Goal: Information Seeking & Learning: Learn about a topic

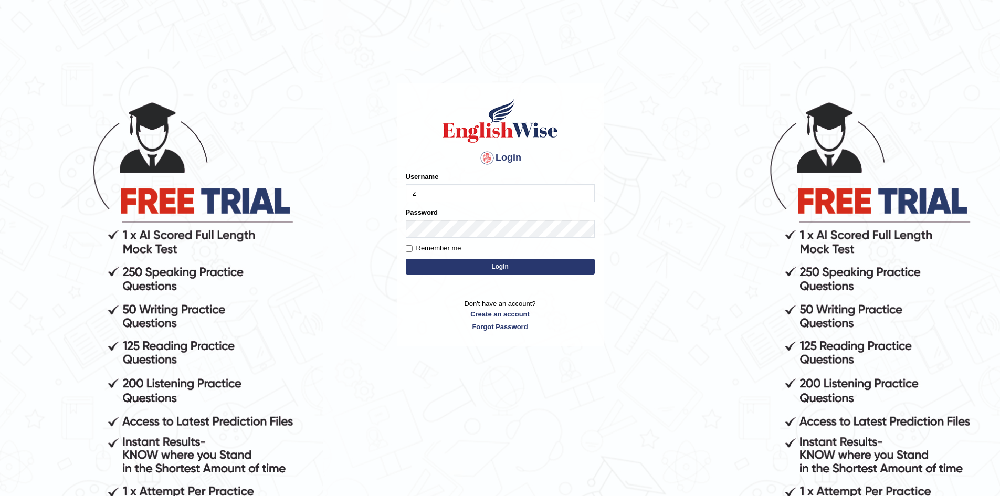
type input "[PERSON_NAME]"
click at [453, 269] on button "Login" at bounding box center [500, 267] width 189 height 16
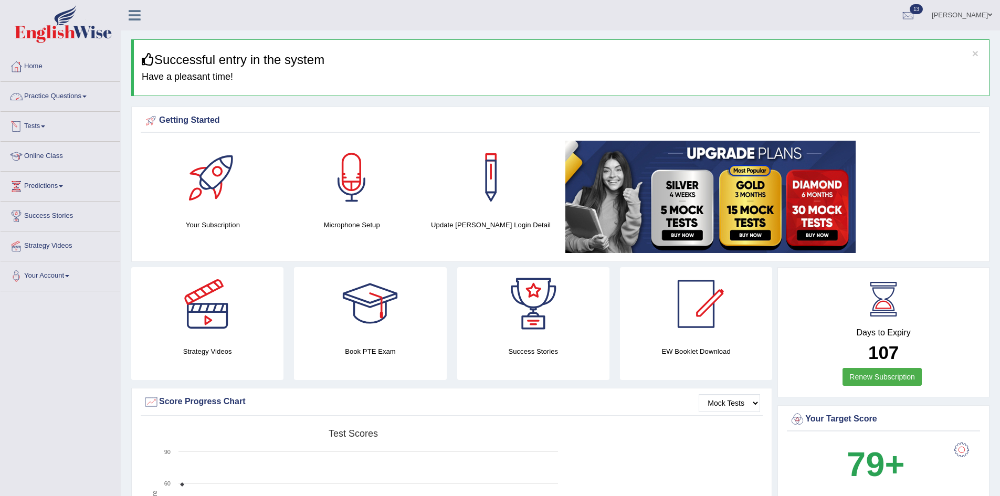
click at [80, 90] on link "Practice Questions" at bounding box center [61, 95] width 120 height 26
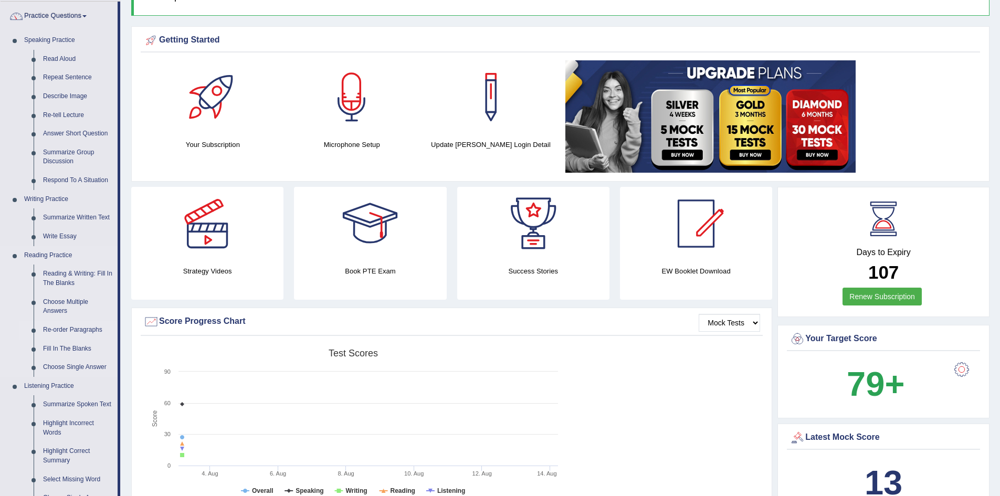
scroll to position [88, 0]
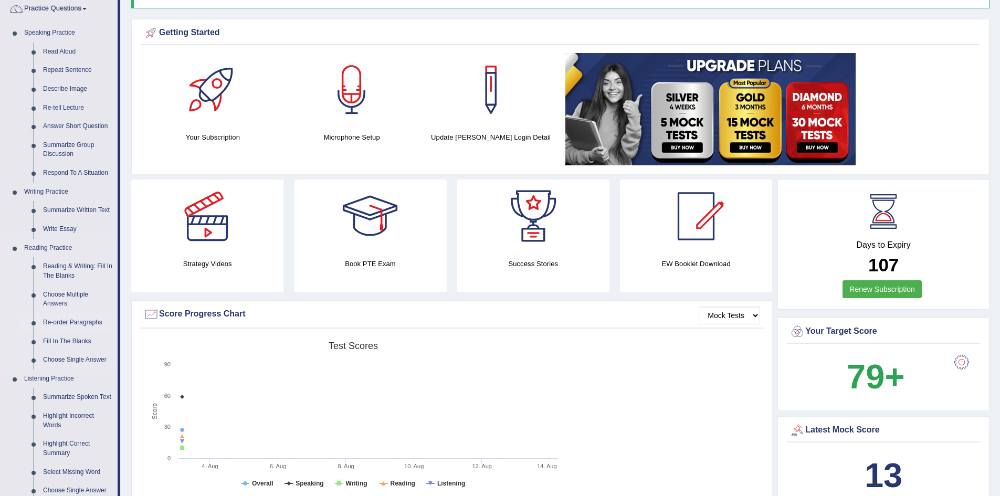
click at [97, 316] on link "Re-order Paragraphs" at bounding box center [77, 322] width 79 height 19
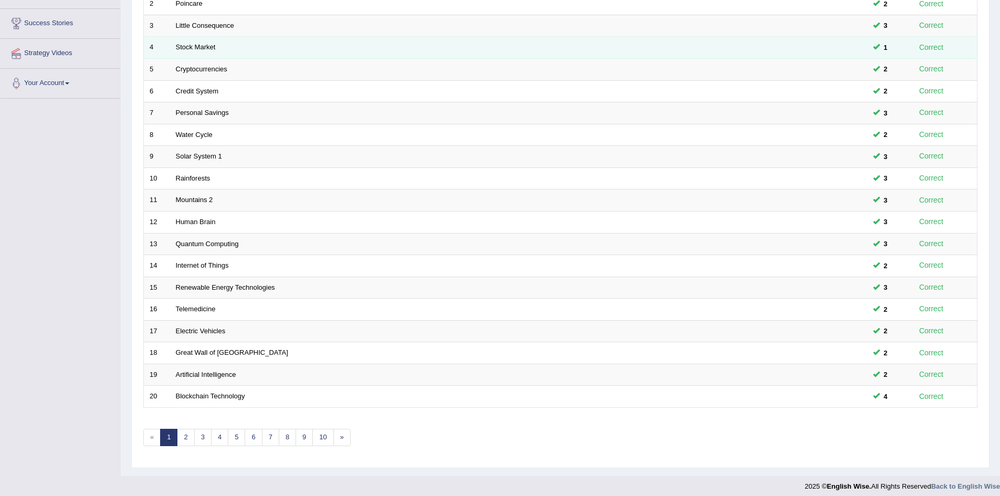
scroll to position [199, 0]
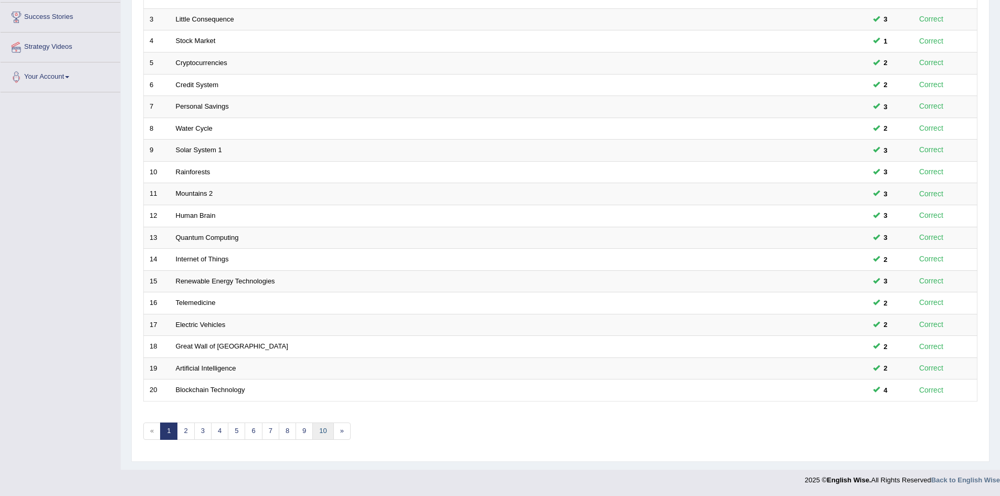
click at [332, 433] on link "10" at bounding box center [322, 431] width 21 height 17
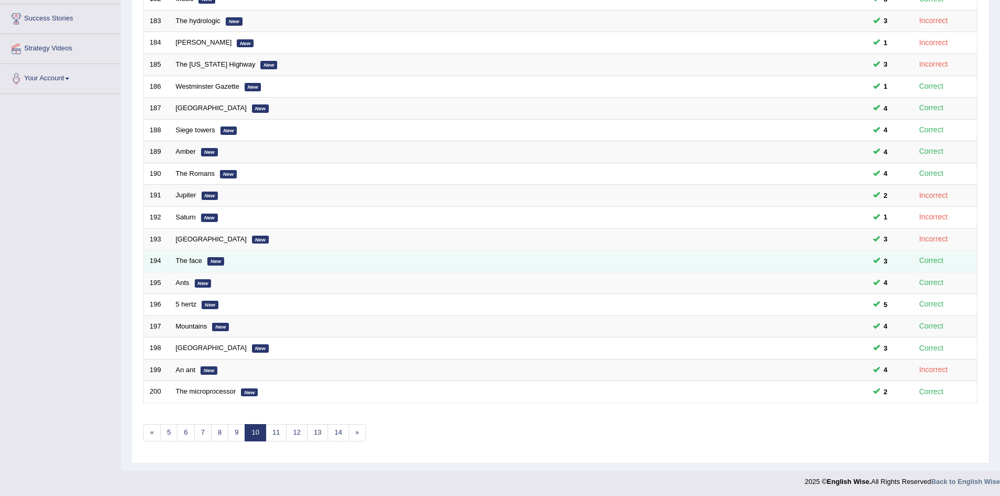
scroll to position [199, 0]
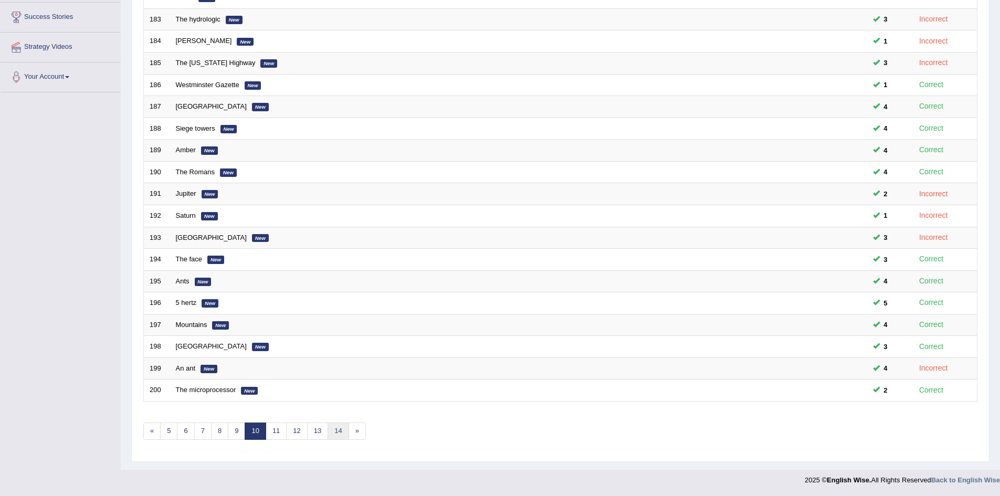
click at [340, 427] on link "14" at bounding box center [338, 431] width 21 height 17
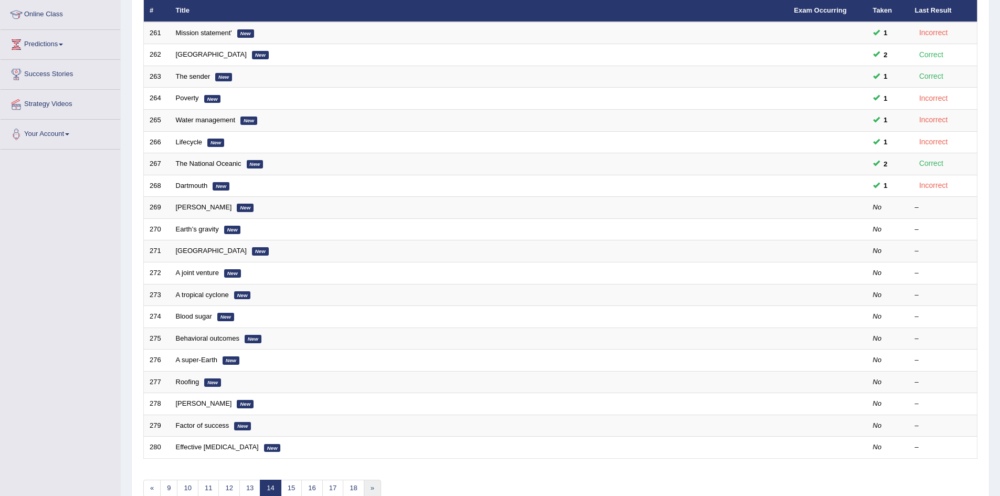
scroll to position [199, 0]
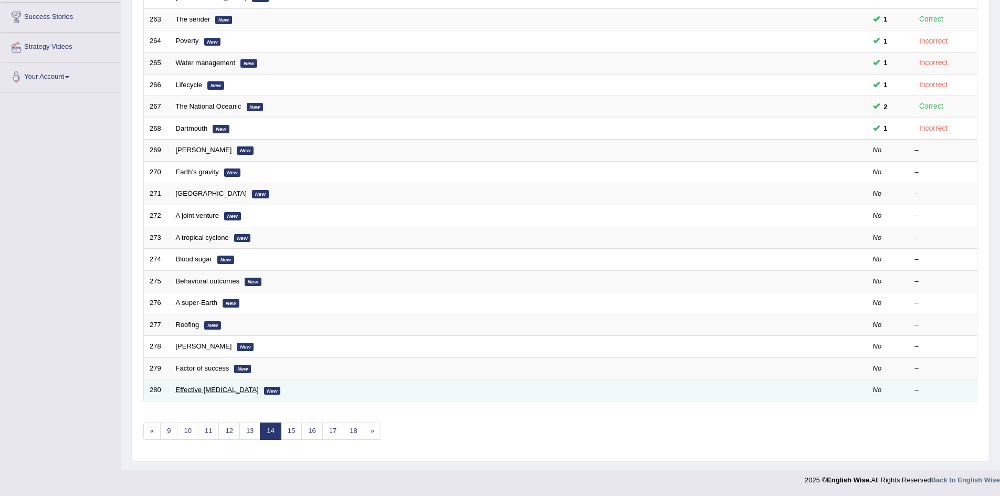
click at [202, 389] on link "Effective stress management" at bounding box center [217, 390] width 83 height 8
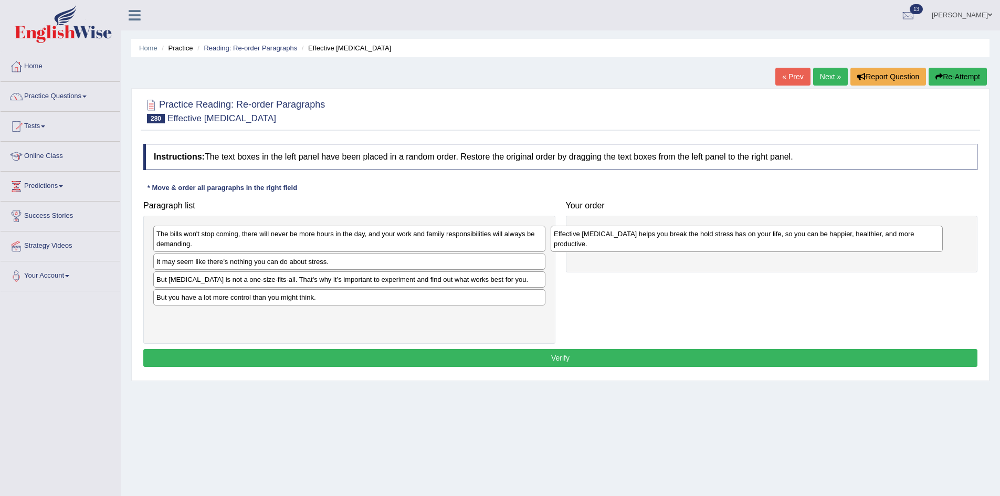
drag, startPoint x: 264, startPoint y: 277, endPoint x: 662, endPoint y: 249, distance: 398.4
click at [662, 249] on div "Effective stress management helps you break the hold stress has on your life, s…" at bounding box center [747, 239] width 392 height 26
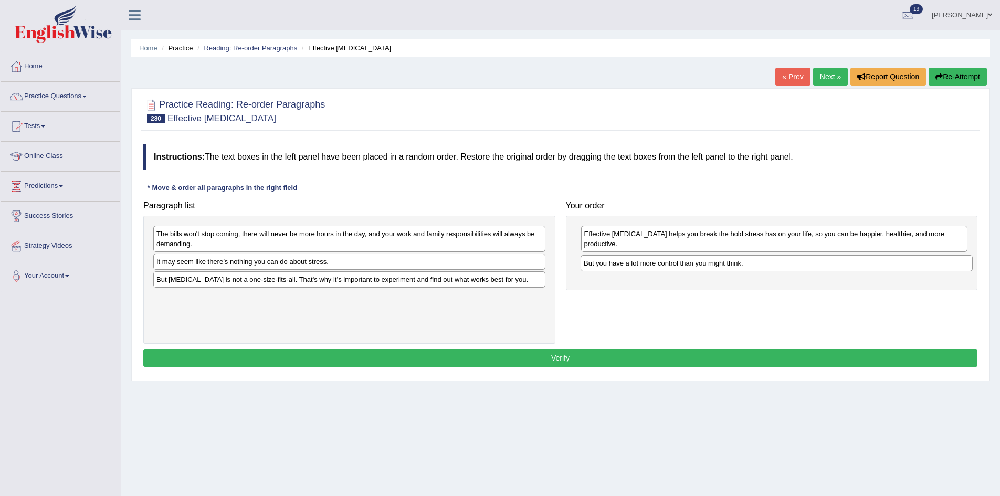
drag, startPoint x: 215, startPoint y: 293, endPoint x: 637, endPoint y: 259, distance: 423.5
click at [637, 259] on div "But you have a lot more control than you might think." at bounding box center [777, 263] width 392 height 16
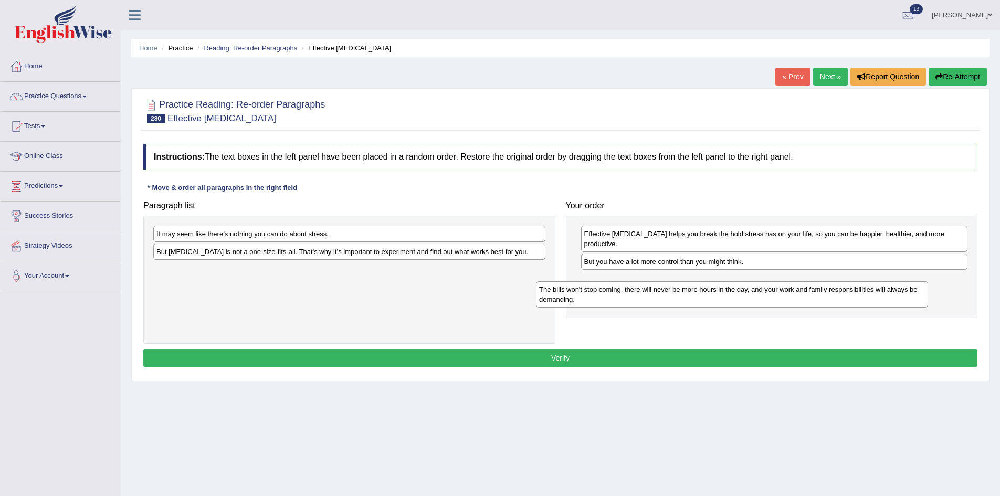
drag, startPoint x: 397, startPoint y: 246, endPoint x: 780, endPoint y: 301, distance: 386.7
click at [780, 301] on div "The bills won't stop coming, there will never be more hours in the day, and you…" at bounding box center [732, 294] width 392 height 26
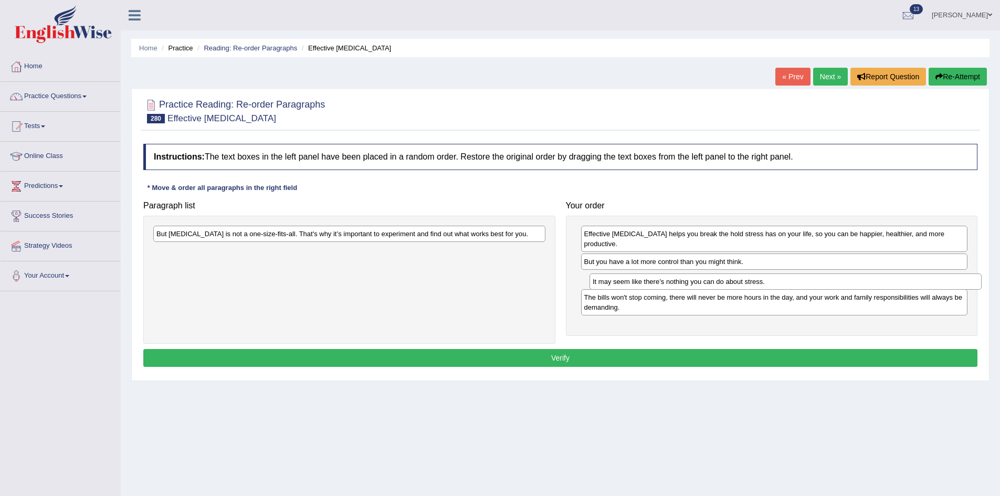
drag, startPoint x: 350, startPoint y: 227, endPoint x: 786, endPoint y: 275, distance: 438.9
click at [786, 275] on div "It may seem like there’s nothing you can do about stress." at bounding box center [786, 282] width 392 height 16
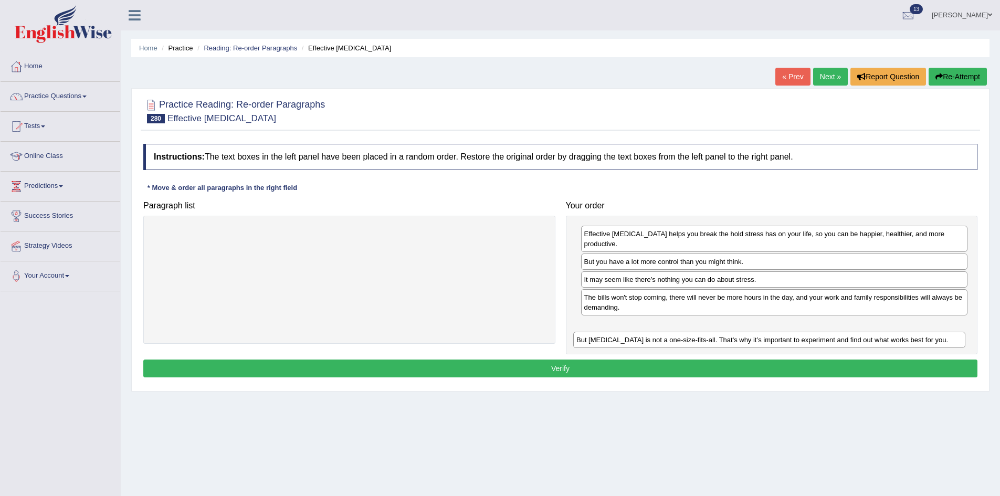
drag, startPoint x: 342, startPoint y: 236, endPoint x: 762, endPoint y: 342, distance: 433.2
click at [762, 342] on div "But stress management is not a one-size-fits-all. That's why it’s important to …" at bounding box center [769, 340] width 392 height 16
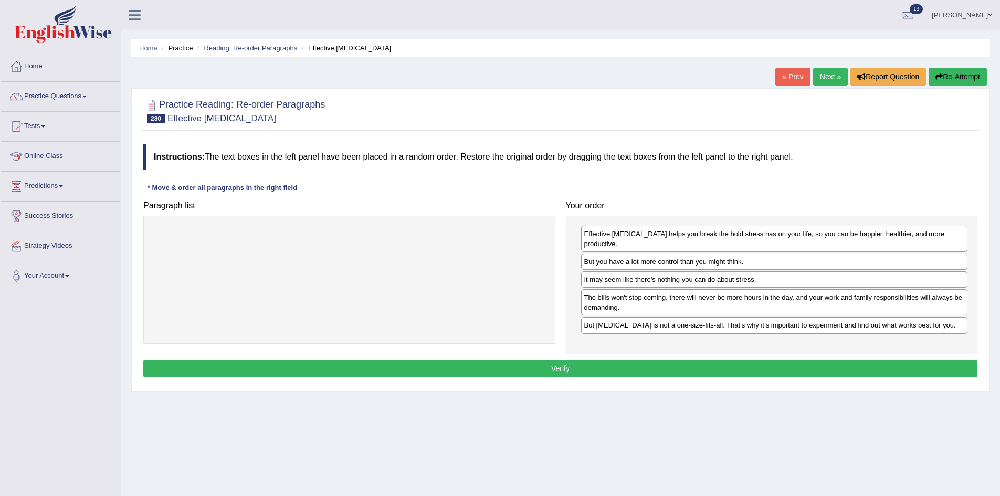
click at [762, 363] on button "Verify" at bounding box center [560, 369] width 834 height 18
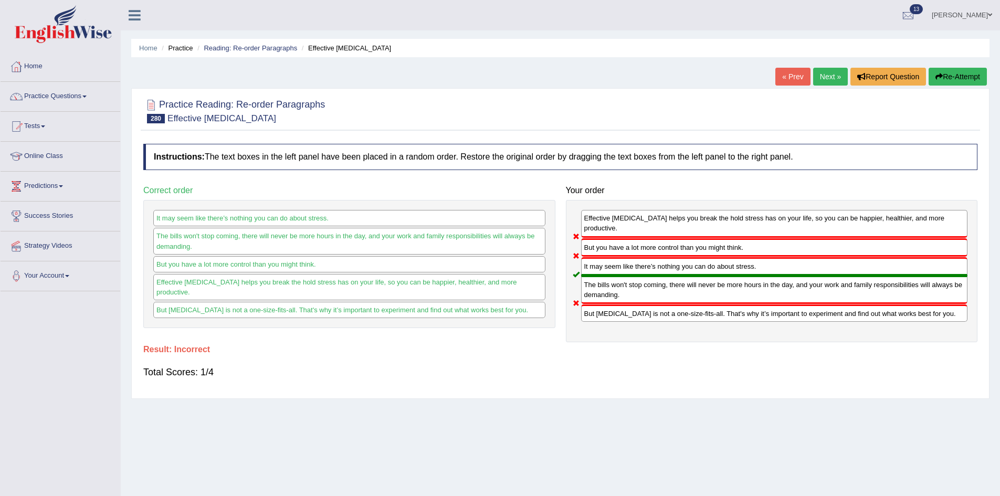
click at [816, 78] on link "Next »" at bounding box center [830, 77] width 35 height 18
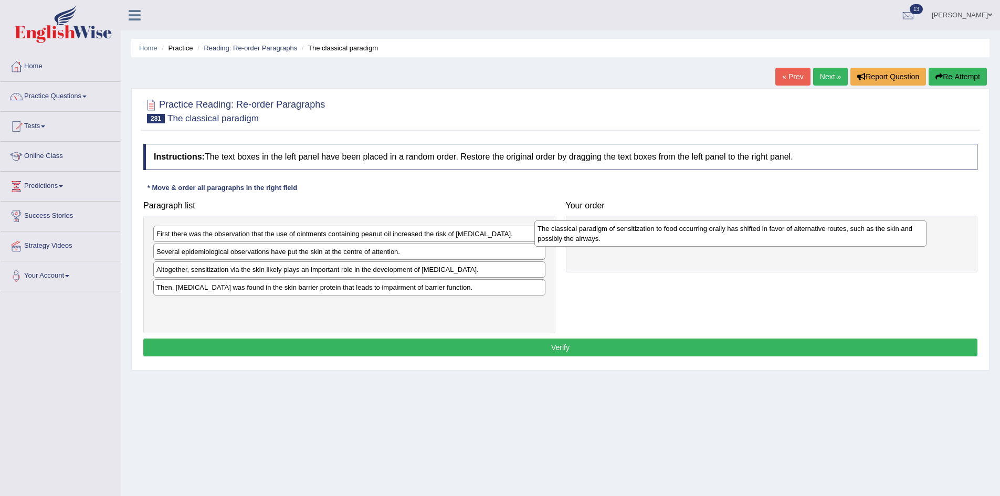
drag, startPoint x: 192, startPoint y: 256, endPoint x: 591, endPoint y: 221, distance: 400.6
click at [591, 221] on div "The classical paradigm of sensitization to food occurring orally has shifted in…" at bounding box center [730, 234] width 392 height 26
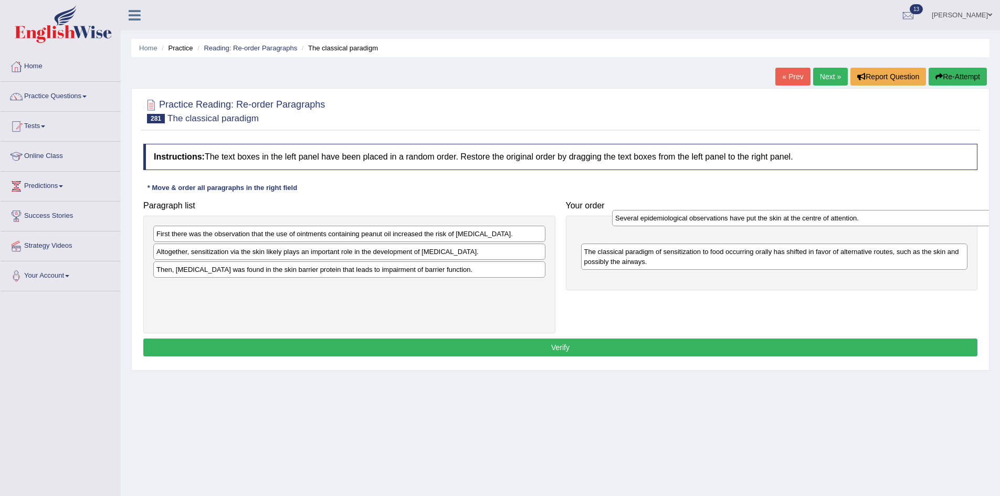
drag, startPoint x: 275, startPoint y: 257, endPoint x: 731, endPoint y: 224, distance: 457.4
click at [731, 224] on div "Several epidemiological observations have put the skin at the centre of attenti…" at bounding box center [808, 218] width 392 height 16
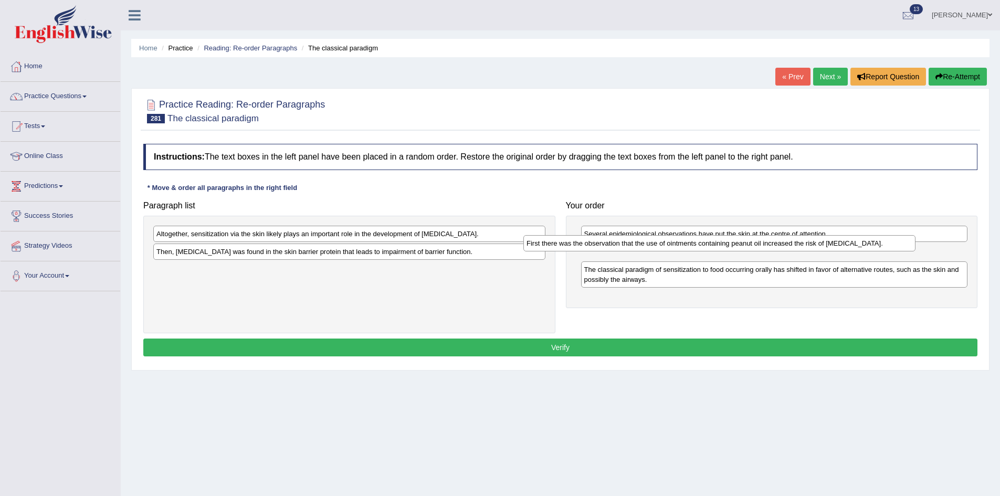
drag, startPoint x: 278, startPoint y: 228, endPoint x: 648, endPoint y: 238, distance: 370.2
click at [648, 238] on div "First there was the observation that the use of ointments containing peanut oil…" at bounding box center [719, 243] width 392 height 16
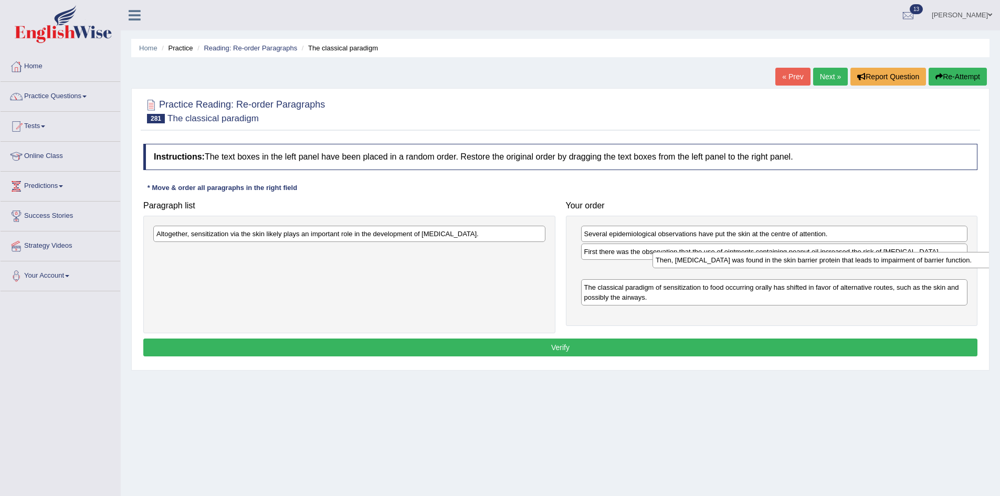
drag, startPoint x: 269, startPoint y: 254, endPoint x: 769, endPoint y: 263, distance: 499.3
click at [769, 263] on div "Then, [MEDICAL_DATA] was found in the skin barrier protein that leads to impair…" at bounding box center [849, 260] width 392 height 16
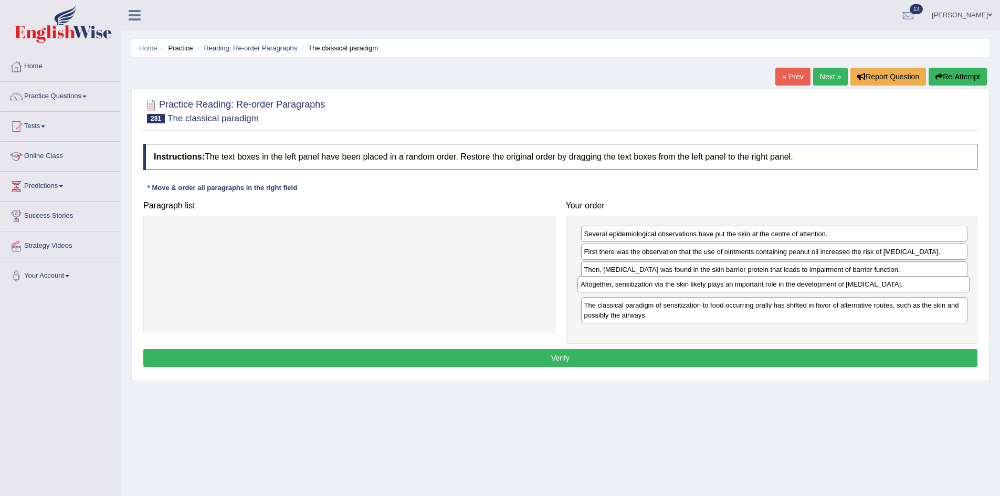
drag, startPoint x: 374, startPoint y: 251, endPoint x: 737, endPoint y: 280, distance: 364.4
click at [737, 280] on div "Altogether, sensitization via the skin likely plays an important role in the de…" at bounding box center [774, 284] width 392 height 16
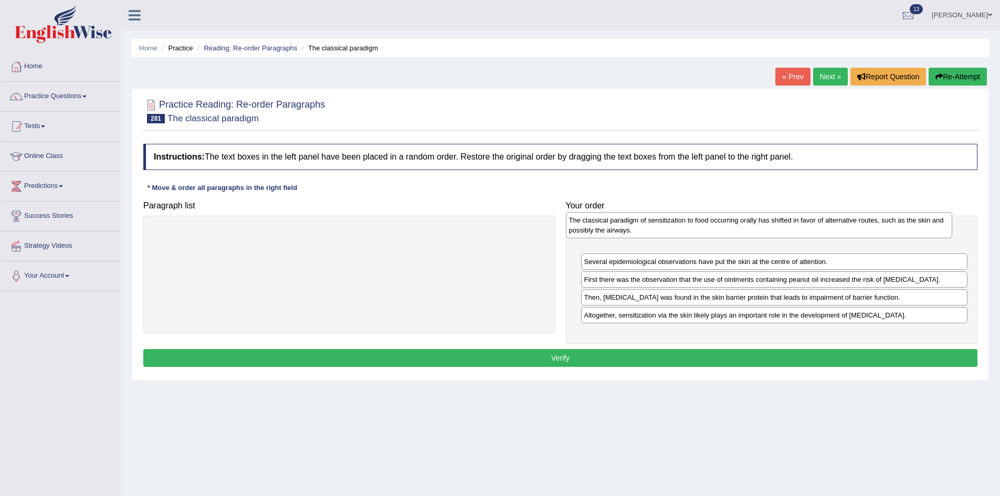
drag, startPoint x: 653, startPoint y: 312, endPoint x: 639, endPoint y: 233, distance: 80.4
click at [639, 233] on div "The classical paradigm of sensitization to food occurring orally has shifted in…" at bounding box center [759, 225] width 387 height 26
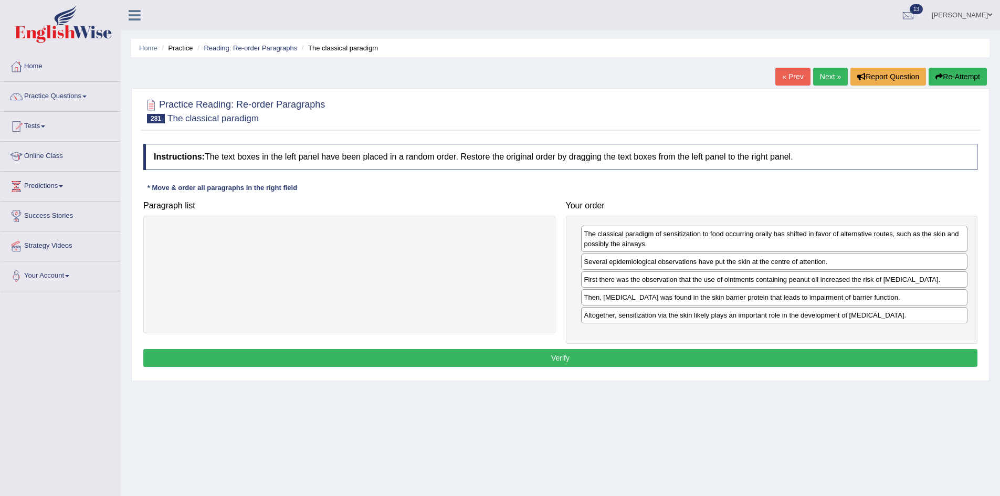
click at [611, 351] on button "Verify" at bounding box center [560, 358] width 834 height 18
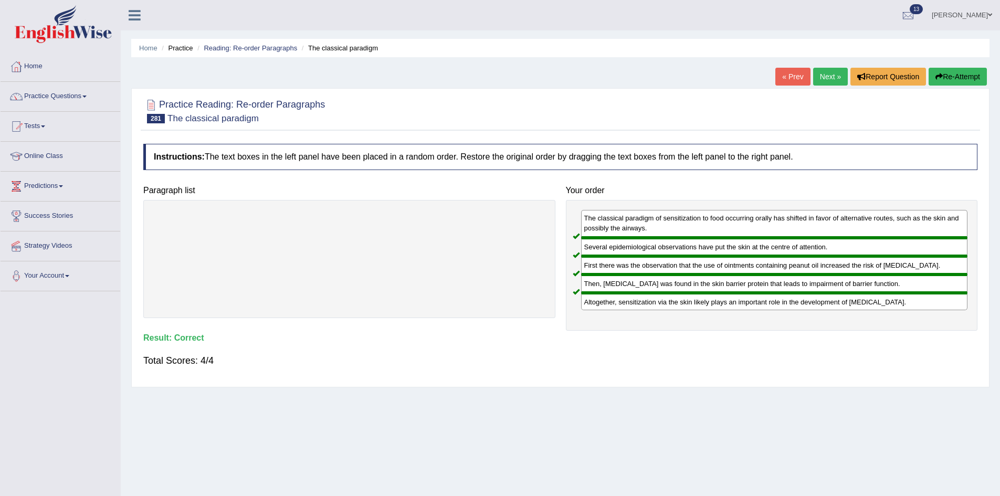
click at [827, 80] on link "Next »" at bounding box center [830, 77] width 35 height 18
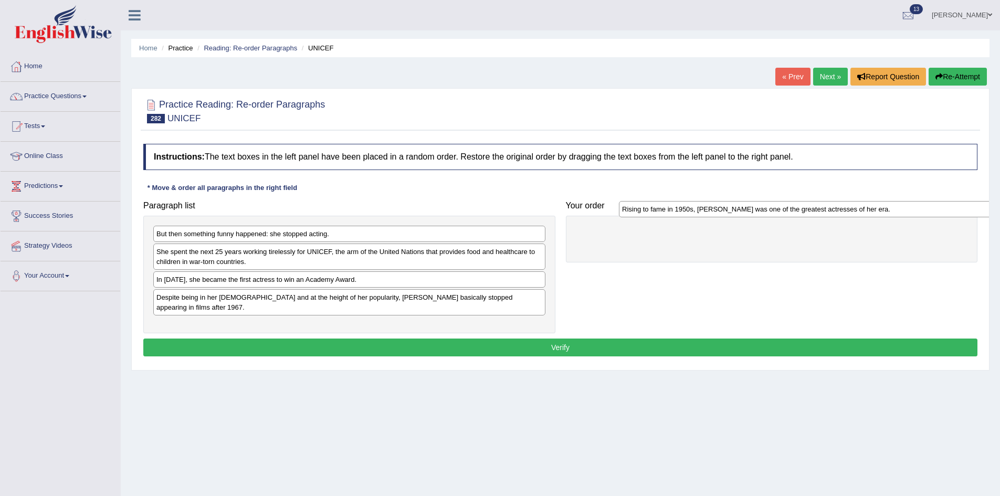
drag, startPoint x: 379, startPoint y: 252, endPoint x: 844, endPoint y: 209, distance: 467.6
click at [844, 209] on div "Rising to fame in 1950s, Audrey Hepburn was one of the greatest actresses of he…" at bounding box center [815, 209] width 392 height 16
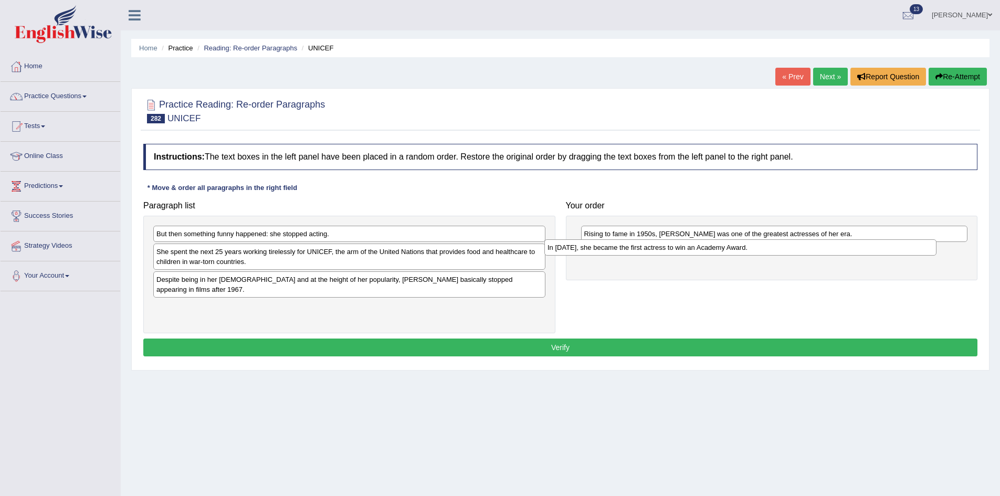
drag, startPoint x: 363, startPoint y: 279, endPoint x: 754, endPoint y: 247, distance: 392.4
click at [754, 247] on div "In 1953, she became the first actress to win an Academy Award." at bounding box center [740, 247] width 392 height 16
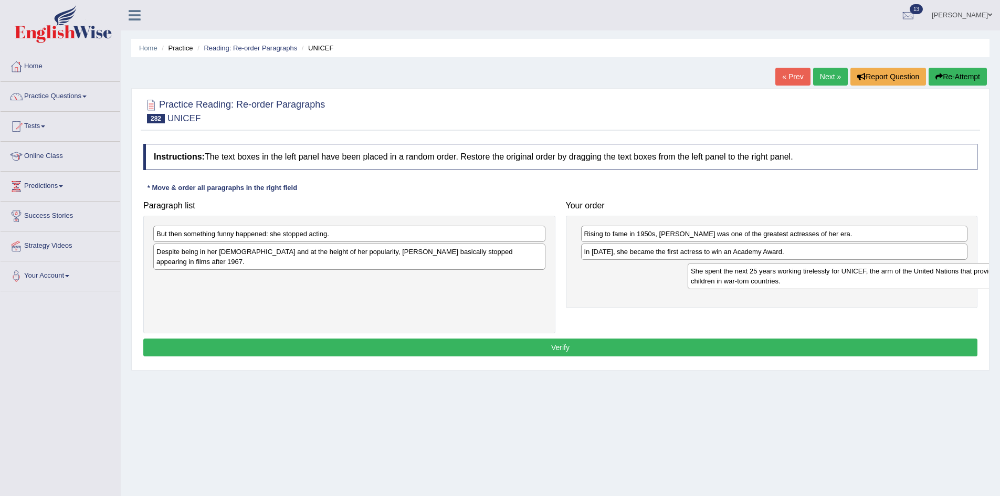
drag, startPoint x: 244, startPoint y: 260, endPoint x: 775, endPoint y: 279, distance: 531.1
click at [775, 279] on div "She spent the next 25 years working tirelessly for UNICEF, the arm of the Unite…" at bounding box center [884, 276] width 392 height 26
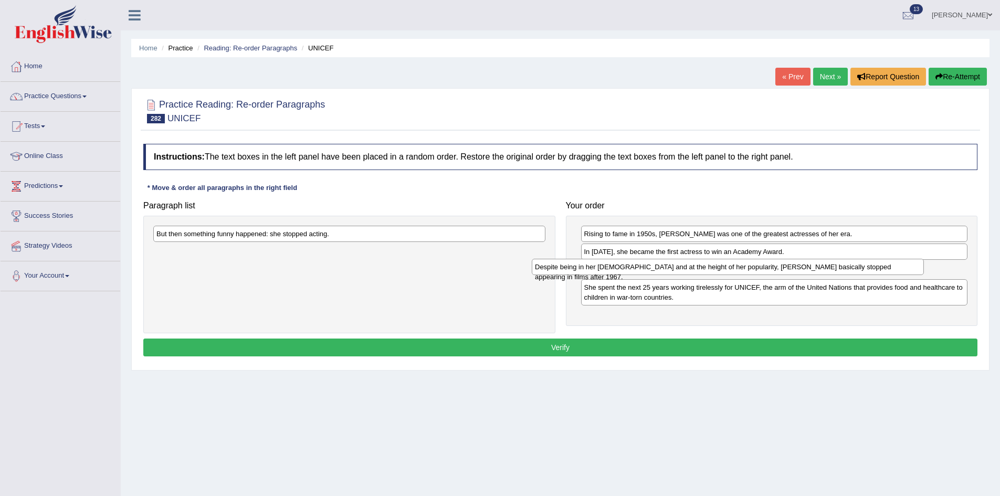
drag, startPoint x: 455, startPoint y: 245, endPoint x: 834, endPoint y: 260, distance: 378.8
click at [834, 260] on div "Despite being in her 30s and at the height of her popularity, Hepburn basically…" at bounding box center [728, 267] width 392 height 16
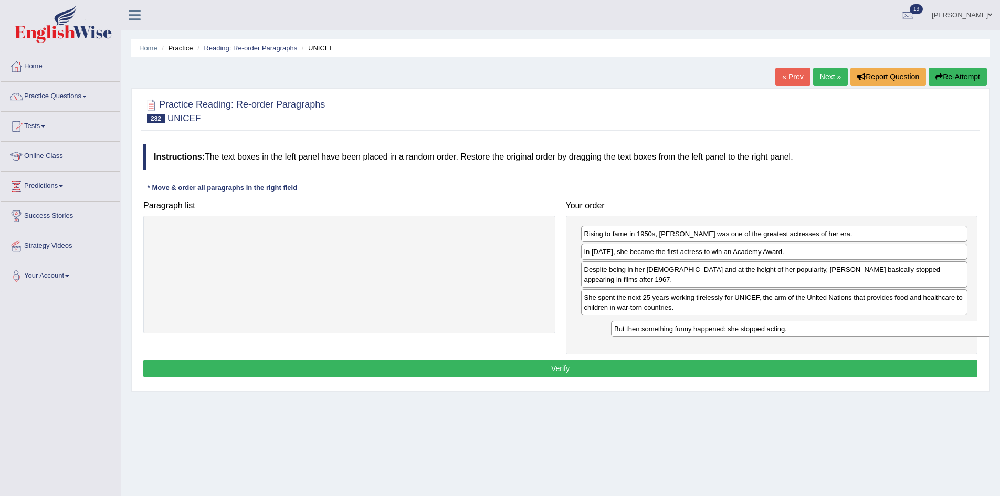
drag, startPoint x: 340, startPoint y: 239, endPoint x: 789, endPoint y: 329, distance: 458.4
click at [789, 329] on div "But then something funny happened: she stopped acting." at bounding box center [807, 329] width 392 height 16
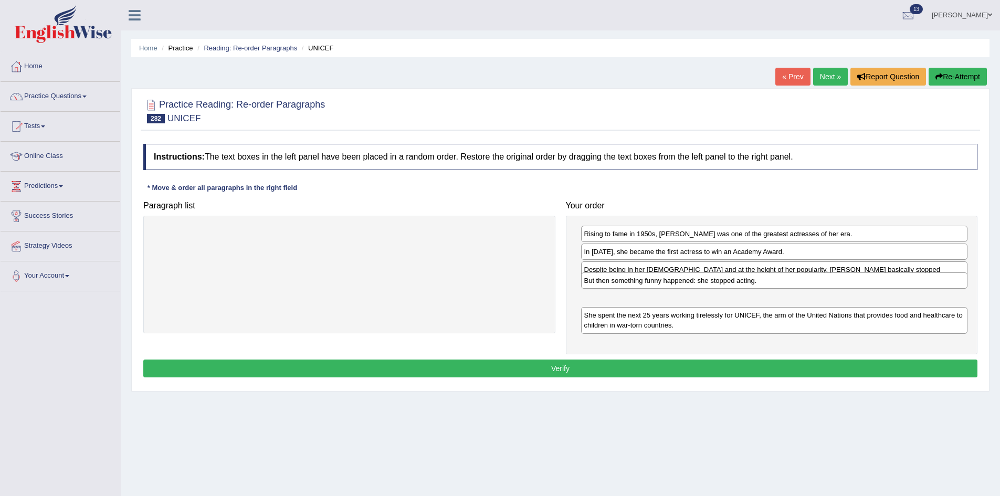
drag, startPoint x: 783, startPoint y: 316, endPoint x: 783, endPoint y: 281, distance: 34.7
click at [783, 281] on div "But then something funny happened: she stopped acting." at bounding box center [774, 280] width 387 height 16
click at [659, 360] on button "Verify" at bounding box center [560, 369] width 834 height 18
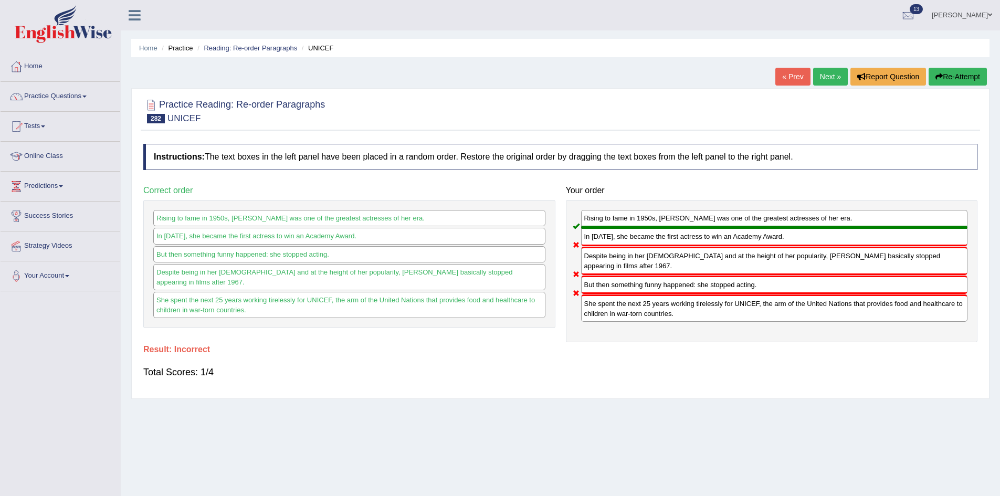
click at [813, 72] on link "Next »" at bounding box center [830, 77] width 35 height 18
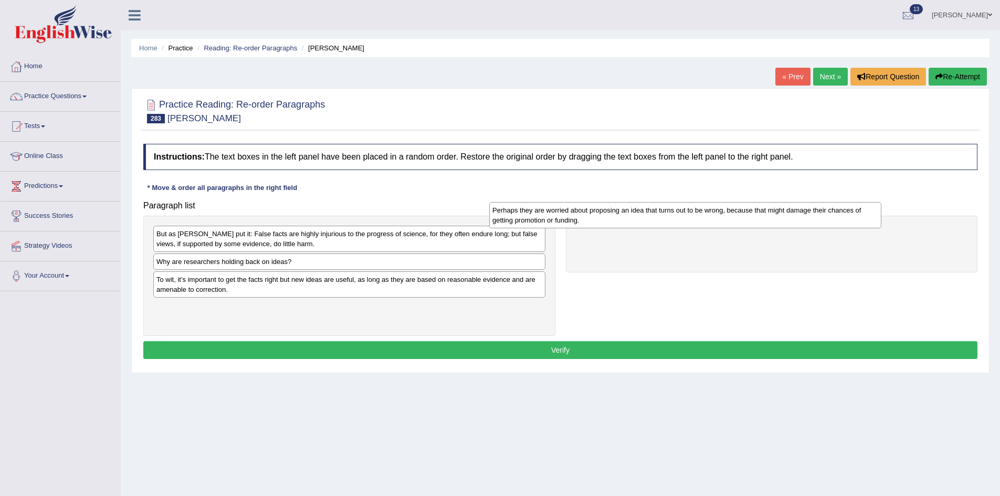
drag, startPoint x: 176, startPoint y: 276, endPoint x: 512, endPoint y: 207, distance: 343.1
click at [512, 207] on div "Perhaps they are worried about proposing an idea that turns out to be wrong, be…" at bounding box center [685, 215] width 392 height 26
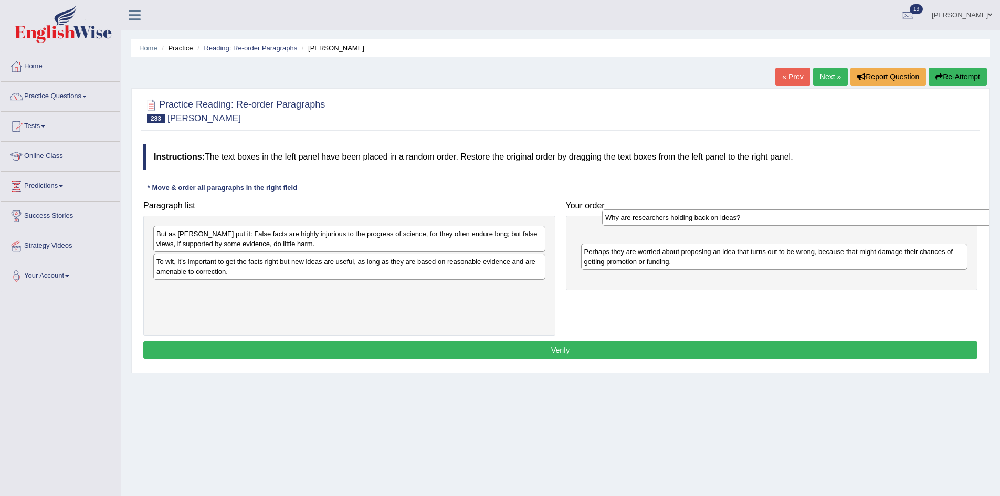
drag, startPoint x: 275, startPoint y: 265, endPoint x: 723, endPoint y: 221, distance: 451.0
click at [723, 221] on div "Why are researchers holding back on ideas?" at bounding box center [798, 217] width 392 height 16
drag, startPoint x: 447, startPoint y: 219, endPoint x: 731, endPoint y: 266, distance: 288.4
click at [731, 266] on div "Paragraph list But as Charles Darwin put it: False facts are highly injurious t…" at bounding box center [560, 266] width 845 height 140
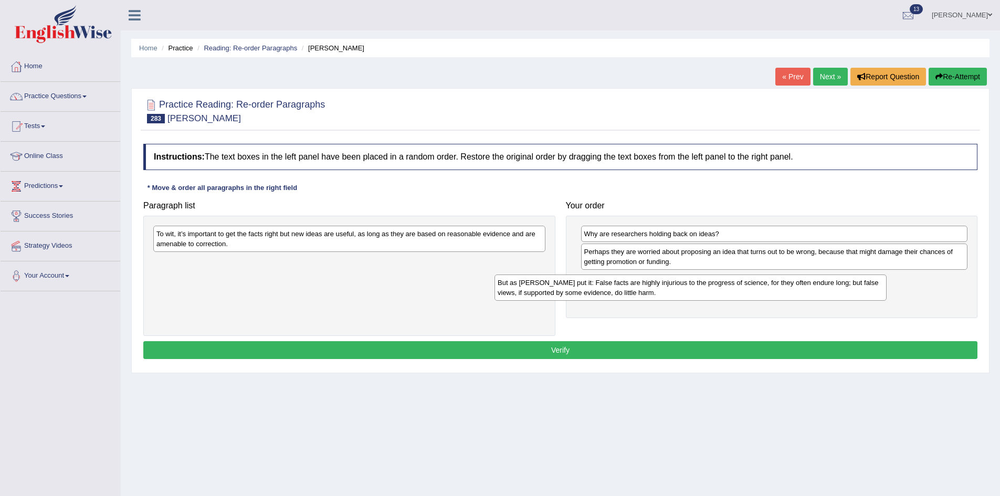
drag, startPoint x: 365, startPoint y: 235, endPoint x: 706, endPoint y: 284, distance: 344.7
click at [706, 284] on div "But as Charles Darwin put it: False facts are highly injurious to the progress …" at bounding box center [691, 288] width 392 height 26
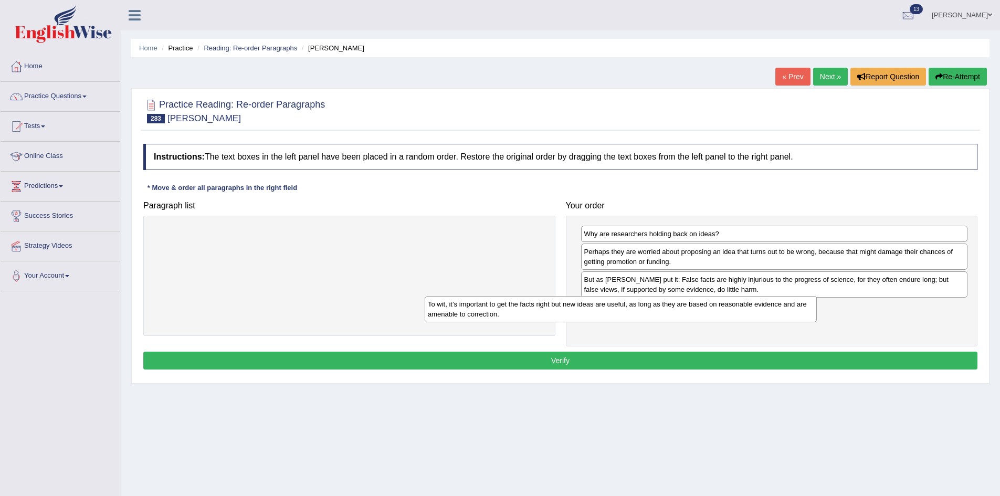
drag, startPoint x: 402, startPoint y: 239, endPoint x: 702, endPoint y: 334, distance: 315.3
click at [702, 322] on div "To wit, it’s important to get the facts right but new ideas are useful, as long…" at bounding box center [621, 309] width 392 height 26
click at [542, 356] on button "Verify" at bounding box center [560, 361] width 834 height 18
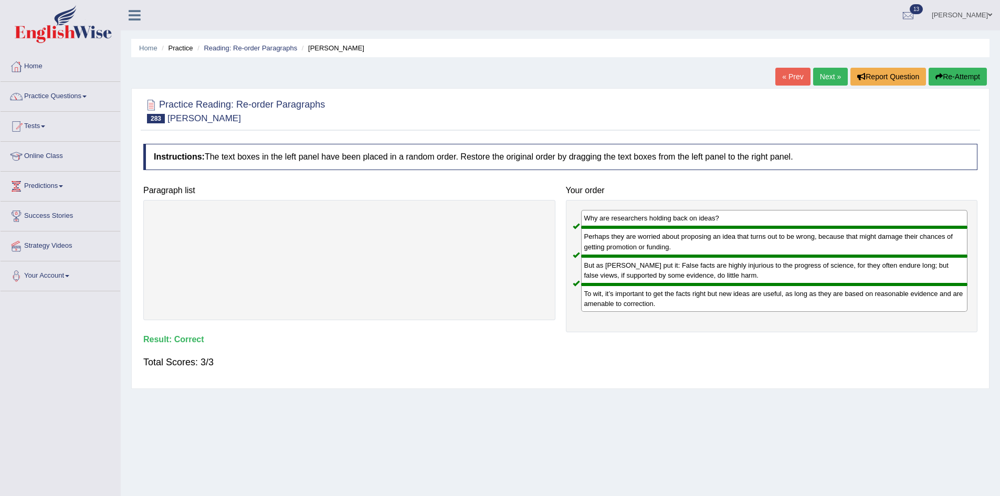
click at [809, 78] on div "« Prev Next » Report Question Re-Attempt" at bounding box center [882, 78] width 214 height 20
click at [817, 78] on link "Next »" at bounding box center [830, 77] width 35 height 18
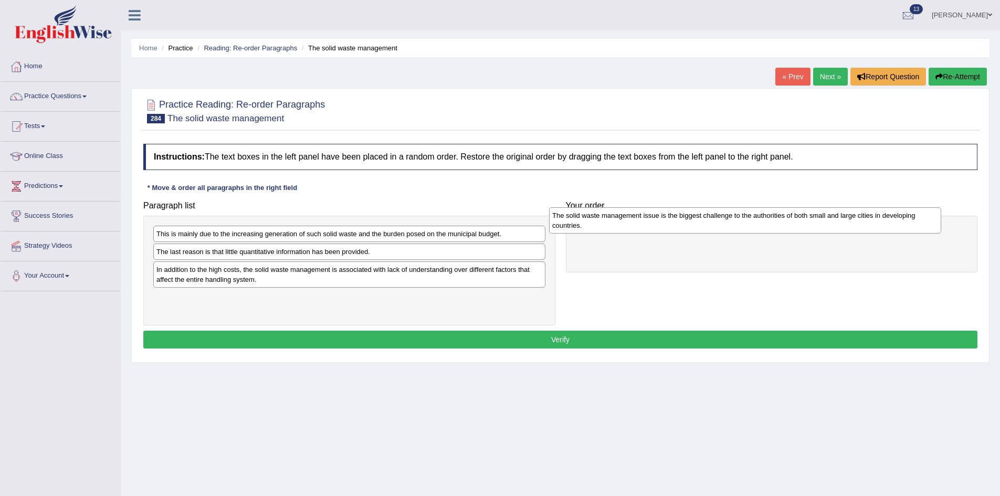
drag, startPoint x: 335, startPoint y: 272, endPoint x: 711, endPoint y: 218, distance: 379.8
click at [711, 218] on div "The solid waste management issue is the biggest challenge to the authorities of…" at bounding box center [745, 220] width 392 height 26
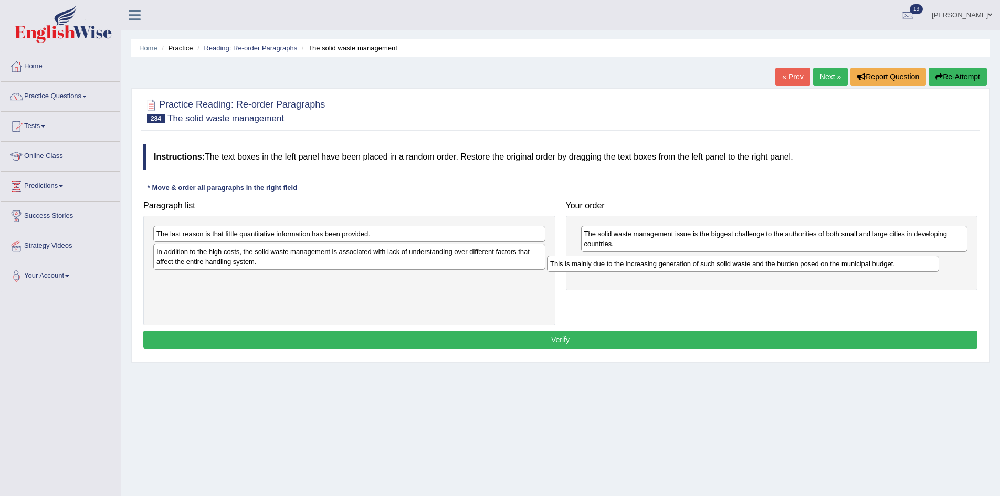
drag, startPoint x: 340, startPoint y: 236, endPoint x: 733, endPoint y: 266, distance: 394.9
click at [733, 266] on div "This is mainly due to the increasing generation of such solid waste and the bur…" at bounding box center [743, 264] width 392 height 16
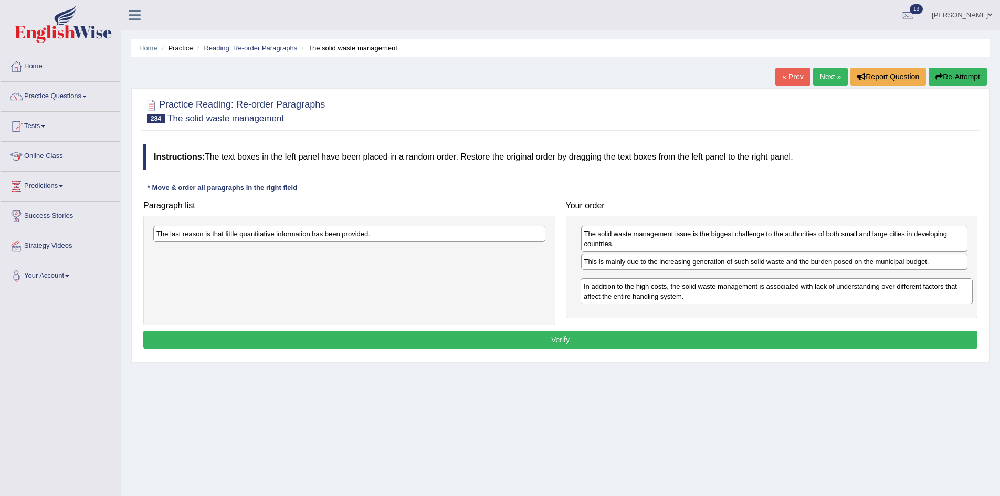
drag, startPoint x: 425, startPoint y: 260, endPoint x: 853, endPoint y: 295, distance: 428.8
click at [853, 295] on div "In addition to the high costs, the solid waste management is associated with la…" at bounding box center [777, 291] width 392 height 26
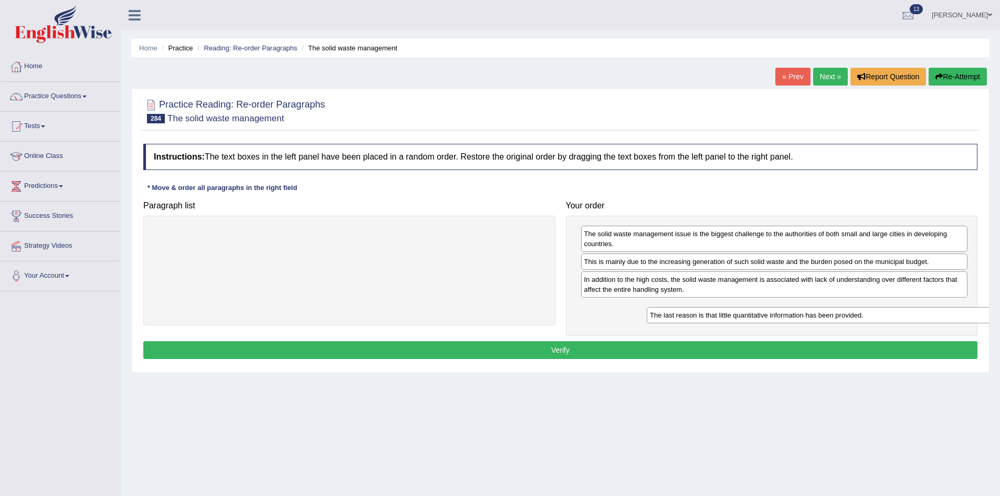
drag, startPoint x: 431, startPoint y: 234, endPoint x: 924, endPoint y: 316, distance: 500.2
click at [924, 316] on div "The last reason is that little quantitative information has been provided." at bounding box center [843, 315] width 392 height 16
click at [784, 349] on button "Verify" at bounding box center [560, 350] width 834 height 18
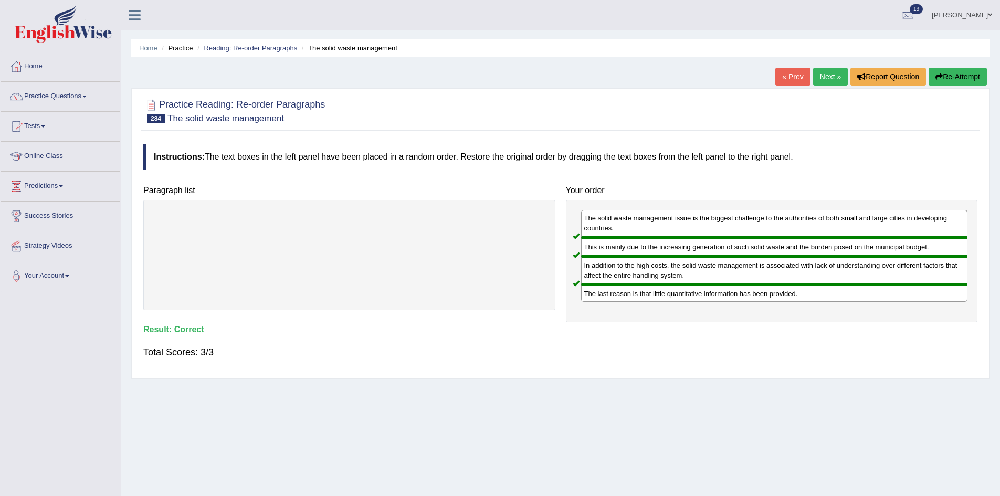
click at [830, 81] on link "Next »" at bounding box center [830, 77] width 35 height 18
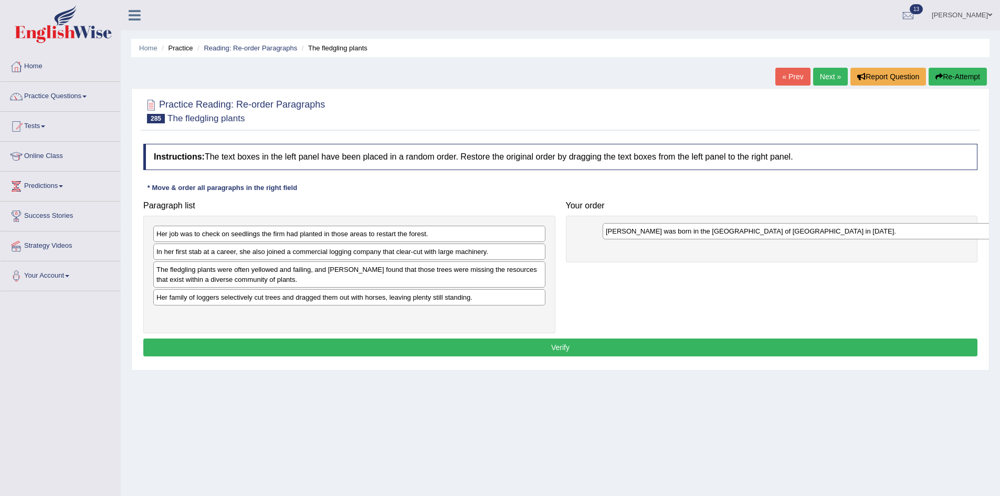
drag, startPoint x: 475, startPoint y: 264, endPoint x: 743, endPoint y: 236, distance: 269.2
click at [743, 236] on div "[PERSON_NAME] was born in the [GEOGRAPHIC_DATA] of [GEOGRAPHIC_DATA] in [DATE]." at bounding box center [799, 231] width 392 height 16
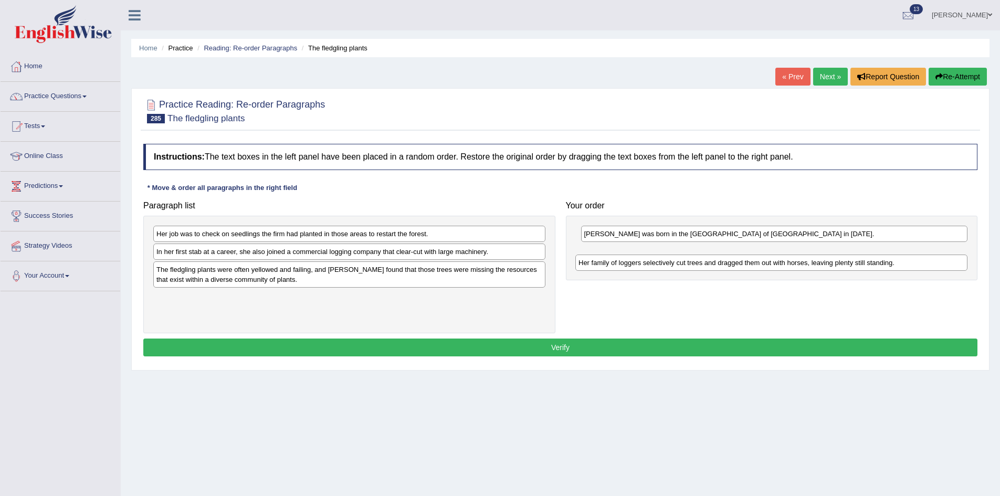
drag, startPoint x: 366, startPoint y: 300, endPoint x: 789, endPoint y: 265, distance: 423.5
click at [789, 265] on div "Her family of loggers selectively cut trees and dragged them out with horses, l…" at bounding box center [771, 263] width 392 height 16
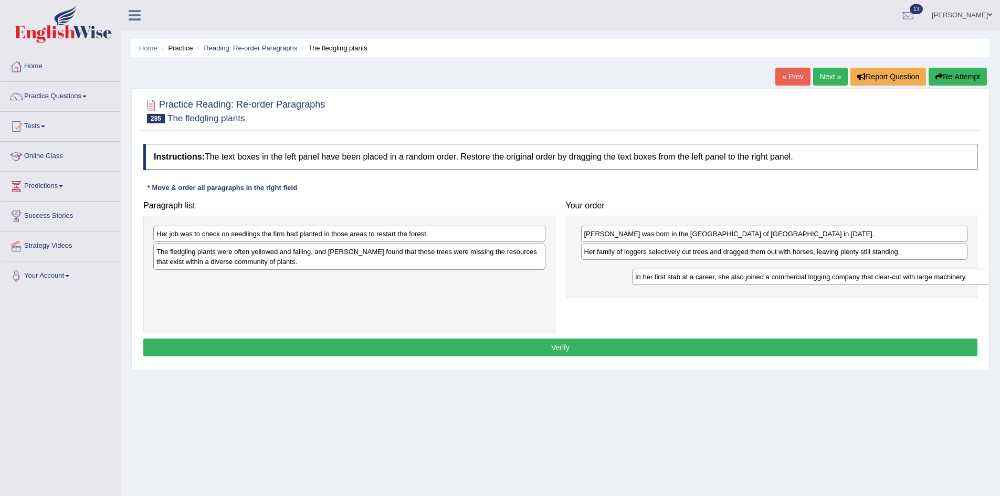
drag, startPoint x: 293, startPoint y: 253, endPoint x: 694, endPoint y: 287, distance: 401.5
click at [770, 278] on div "In her first stab at a career, she also joined a commercial logging company tha…" at bounding box center [828, 277] width 392 height 16
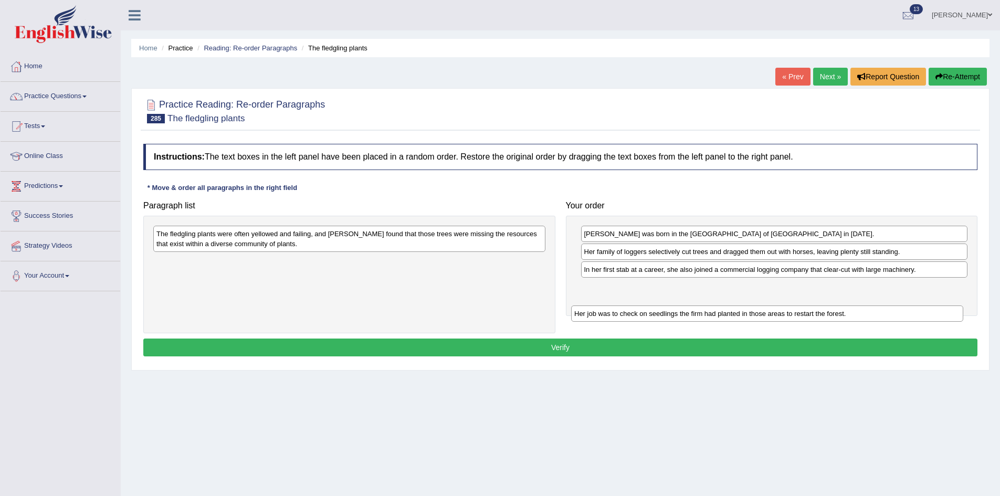
drag, startPoint x: 435, startPoint y: 230, endPoint x: 853, endPoint y: 310, distance: 425.5
click at [853, 310] on div "Her job was to check on seedlings the firm had planted in those areas to restar…" at bounding box center [767, 314] width 392 height 16
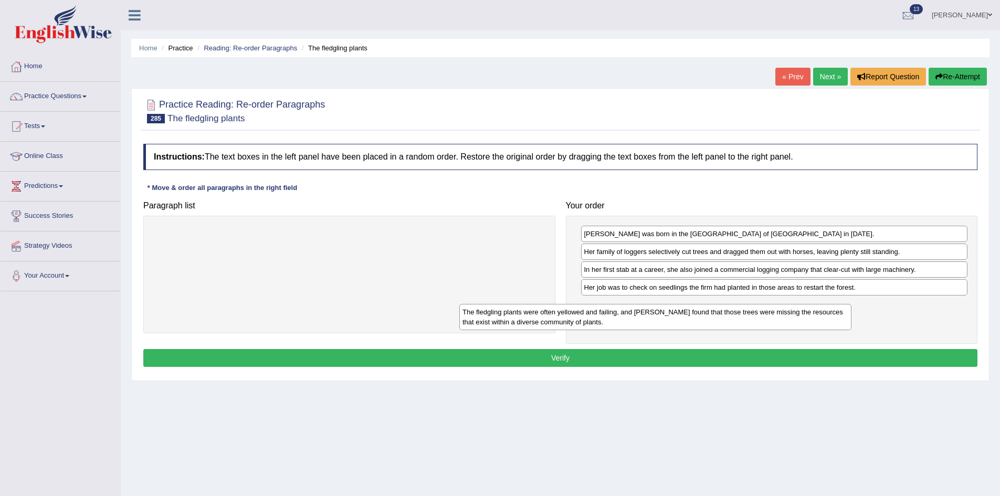
drag, startPoint x: 334, startPoint y: 244, endPoint x: 640, endPoint y: 322, distance: 315.9
click at [640, 322] on div "The fledgling plants were often yellowed and failing, and [PERSON_NAME] found t…" at bounding box center [655, 317] width 392 height 26
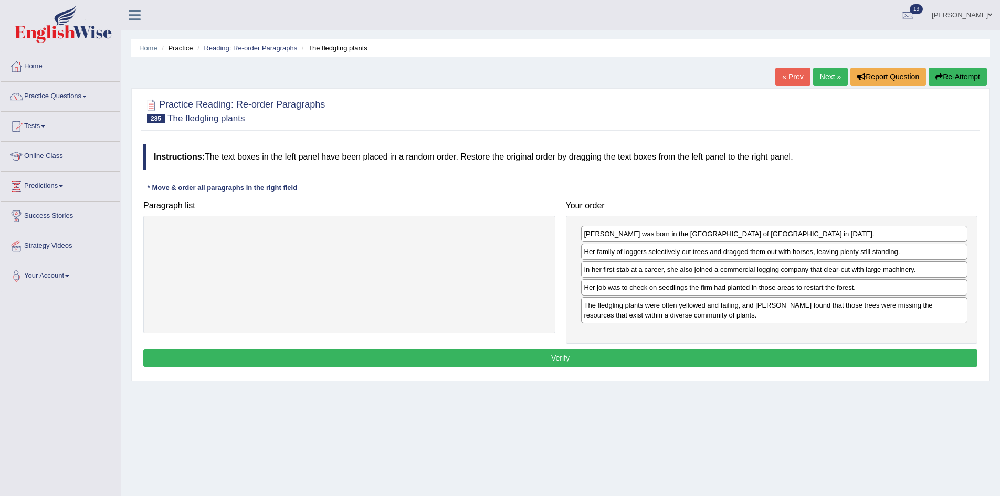
click at [626, 361] on button "Verify" at bounding box center [560, 358] width 834 height 18
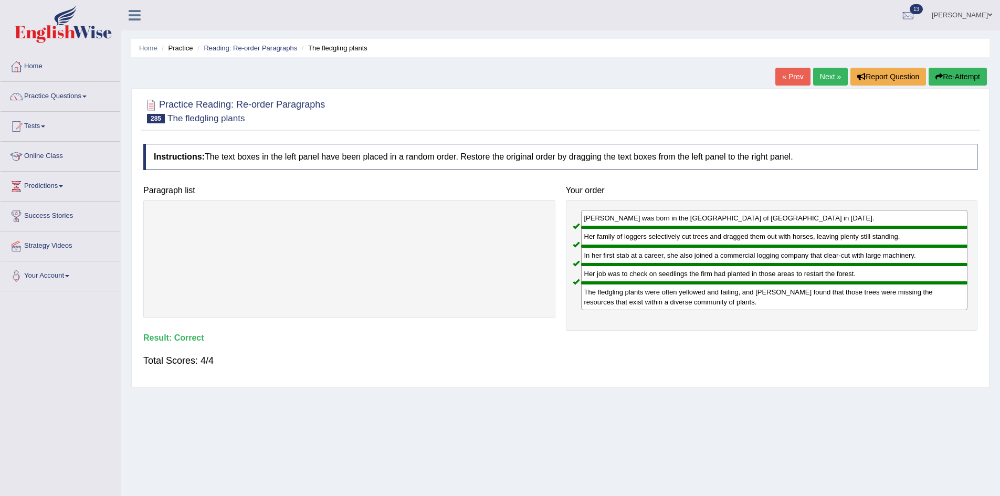
click at [813, 69] on link "Next »" at bounding box center [830, 77] width 35 height 18
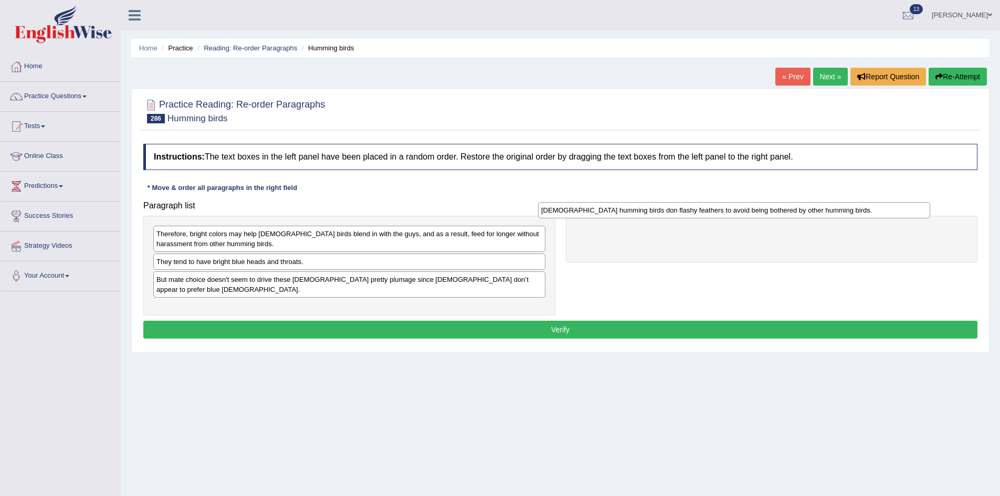
drag, startPoint x: 231, startPoint y: 300, endPoint x: 616, endPoint y: 213, distance: 394.6
click at [616, 213] on div "[DEMOGRAPHIC_DATA] humming birds don flashy feathers to avoid being bothered by…" at bounding box center [734, 210] width 392 height 16
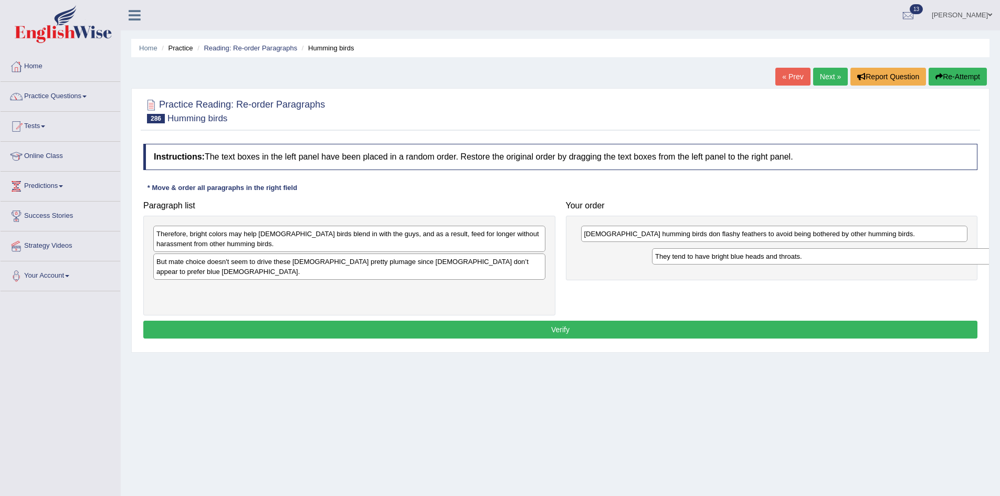
drag, startPoint x: 291, startPoint y: 263, endPoint x: 790, endPoint y: 257, distance: 498.8
click at [790, 257] on div "They tend to have bright blue heads and throats." at bounding box center [848, 256] width 392 height 16
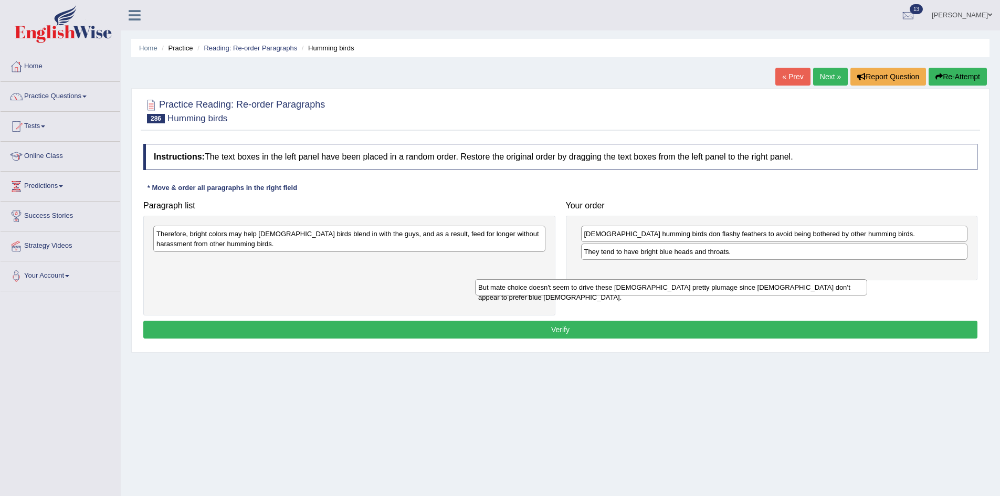
drag, startPoint x: 413, startPoint y: 266, endPoint x: 741, endPoint y: 291, distance: 328.6
click at [741, 291] on div "But mate choice doesn't seem to drive these [DEMOGRAPHIC_DATA] pretty plumage s…" at bounding box center [671, 287] width 392 height 16
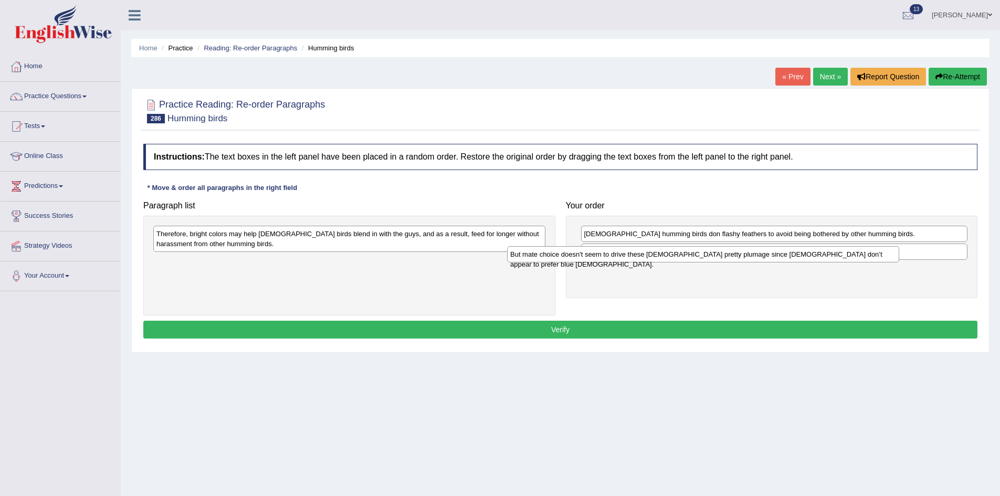
drag, startPoint x: 474, startPoint y: 264, endPoint x: 827, endPoint y: 256, distance: 353.9
click at [827, 256] on div "But mate choice doesn't seem to drive these [DEMOGRAPHIC_DATA] pretty plumage s…" at bounding box center [703, 254] width 392 height 16
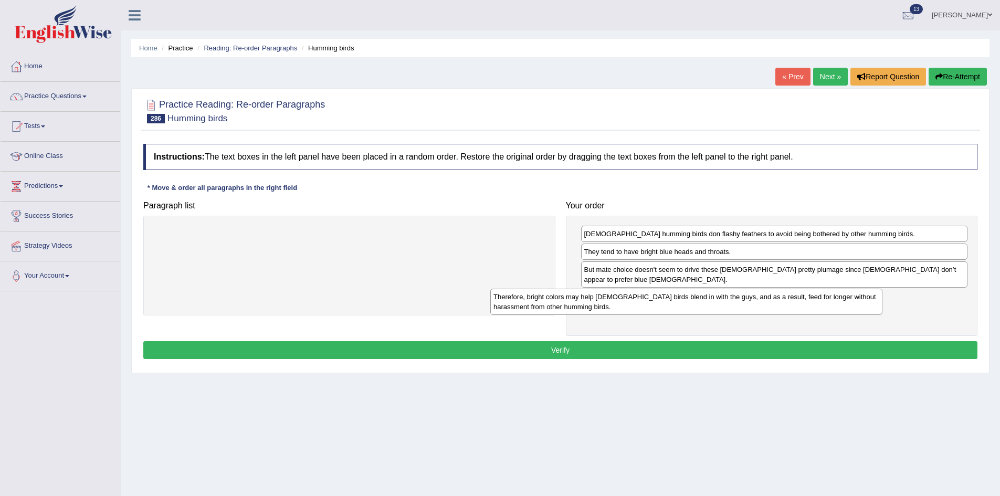
drag, startPoint x: 454, startPoint y: 243, endPoint x: 791, endPoint y: 306, distance: 342.9
click at [791, 306] on div "Therefore, bright colors may help [DEMOGRAPHIC_DATA] birds blend in with the gu…" at bounding box center [686, 302] width 392 height 26
click at [729, 341] on button "Verify" at bounding box center [560, 350] width 834 height 18
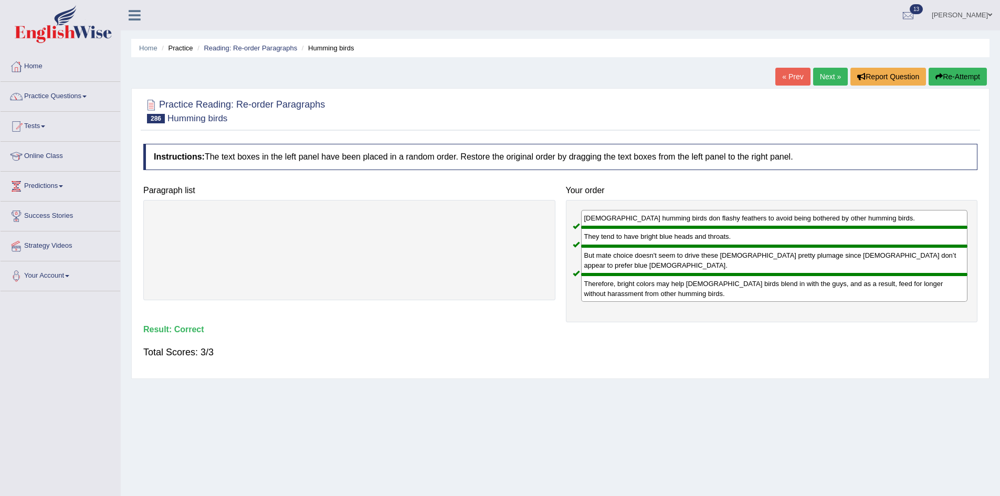
click at [826, 75] on link "Next »" at bounding box center [830, 77] width 35 height 18
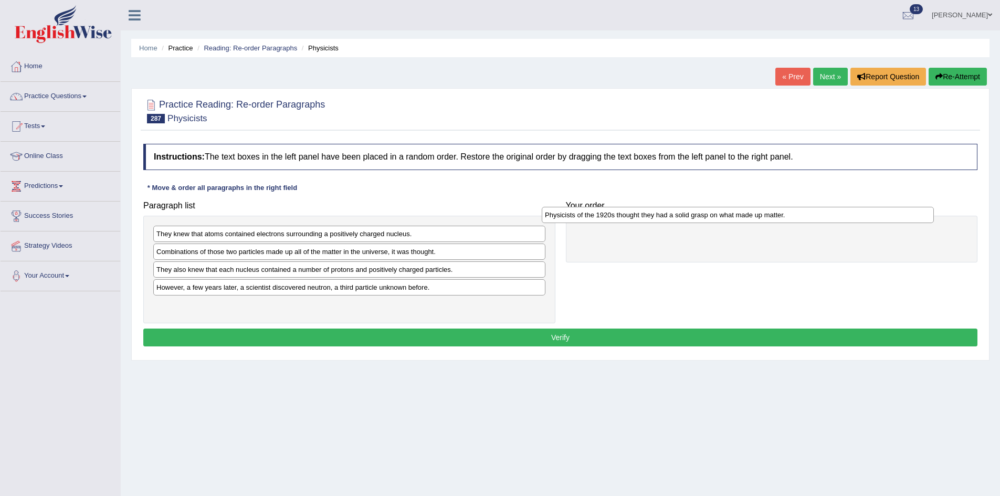
drag, startPoint x: 396, startPoint y: 257, endPoint x: 784, endPoint y: 221, distance: 390.2
click at [784, 221] on div "Physicists of the 1920s thought they had a solid grasp on what made up matter." at bounding box center [738, 215] width 392 height 16
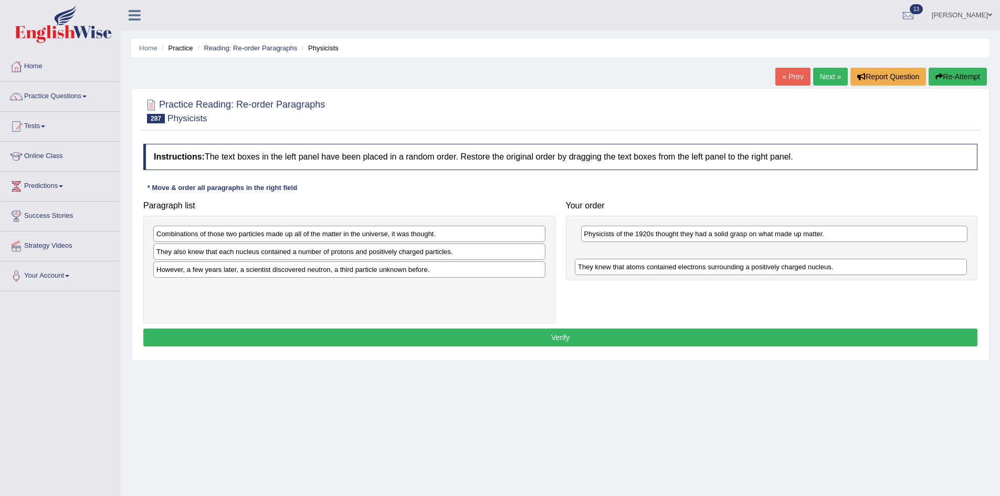
drag, startPoint x: 386, startPoint y: 236, endPoint x: 807, endPoint y: 269, distance: 422.9
click at [807, 269] on div "They knew that atoms contained electrons surrounding a positively charged nucle…" at bounding box center [771, 267] width 392 height 16
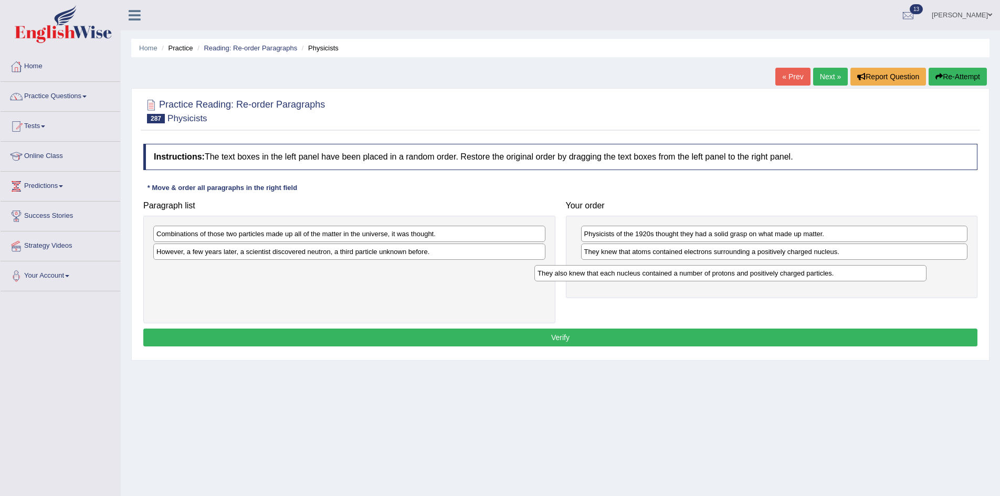
drag, startPoint x: 276, startPoint y: 251, endPoint x: 657, endPoint y: 273, distance: 381.8
click at [657, 273] on div "They also knew that each nucleus contained a number of protons and positively c…" at bounding box center [730, 273] width 392 height 16
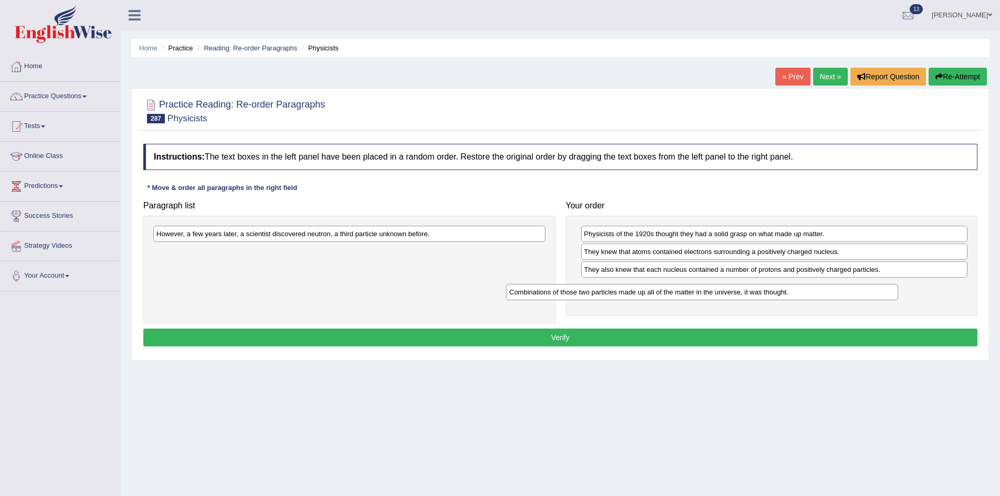
drag, startPoint x: 449, startPoint y: 239, endPoint x: 802, endPoint y: 297, distance: 357.6
click at [802, 297] on div "Combinations of those two particles made up all of the matter in the universe, …" at bounding box center [702, 292] width 392 height 16
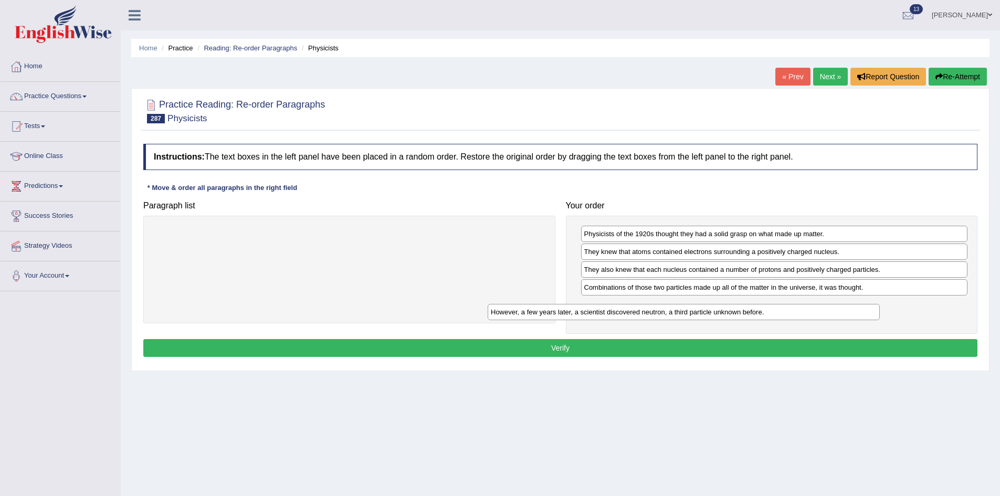
drag, startPoint x: 404, startPoint y: 237, endPoint x: 739, endPoint y: 315, distance: 343.5
click at [739, 315] on div "However, a few years later, a scientist discovered neutron, a third particle un…" at bounding box center [684, 312] width 392 height 16
click at [731, 333] on div "Physicists of the 1920s thought they had a solid grasp on what made up matter. …" at bounding box center [772, 275] width 412 height 119
click at [731, 342] on button "Verify" at bounding box center [560, 348] width 834 height 18
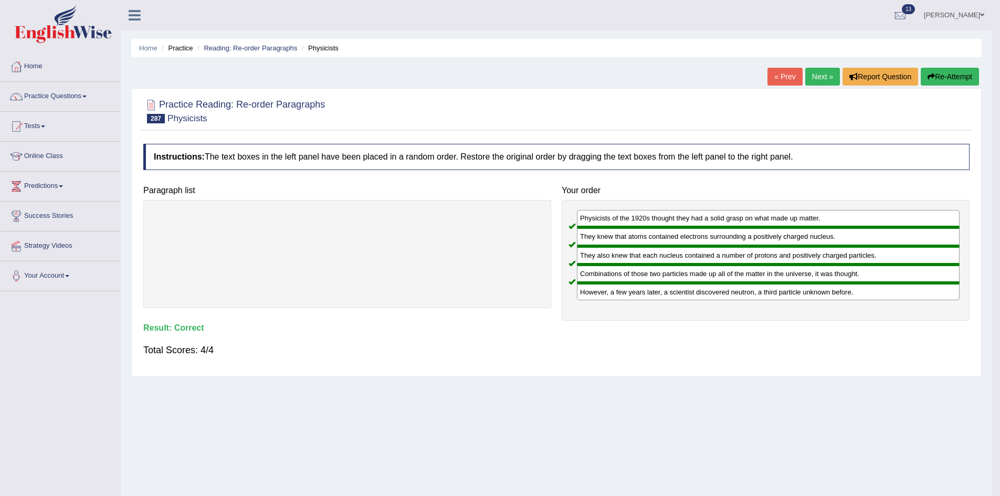
click at [812, 75] on link "Next »" at bounding box center [822, 77] width 35 height 18
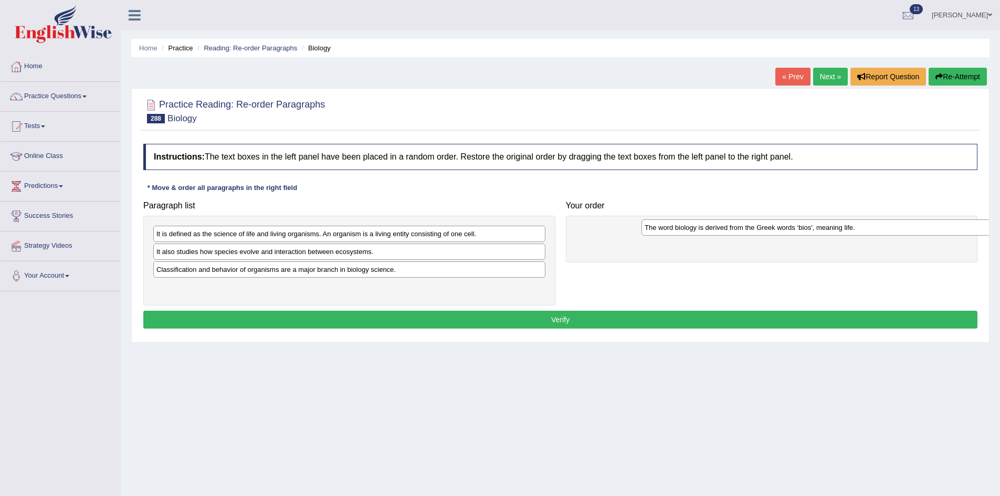
drag, startPoint x: 183, startPoint y: 229, endPoint x: 679, endPoint y: 217, distance: 496.8
click at [679, 219] on div "The word biology is derived from the Greek words ‘bios', meaning life." at bounding box center [838, 227] width 392 height 16
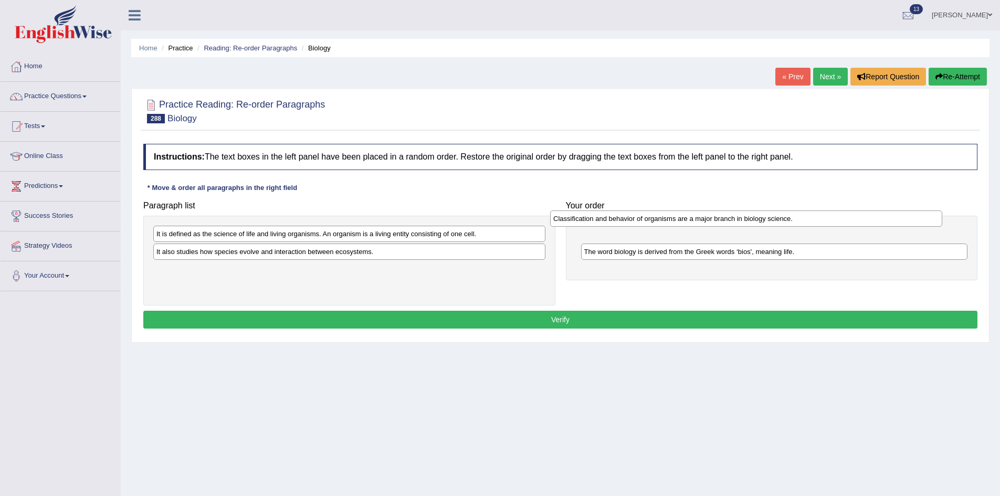
drag, startPoint x: 354, startPoint y: 278, endPoint x: 751, endPoint y: 227, distance: 400.2
click at [751, 227] on div "Classification and behavior of organisms are a major branch in biology science." at bounding box center [746, 219] width 392 height 16
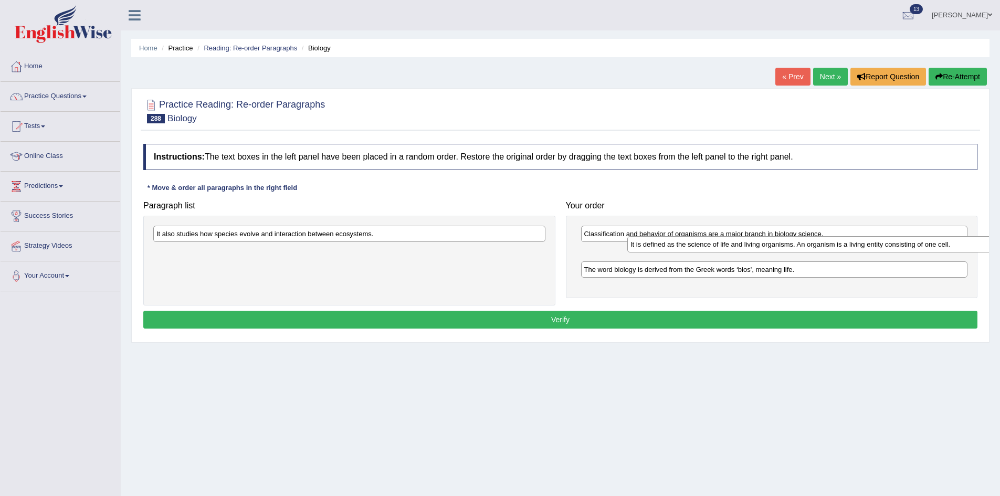
drag, startPoint x: 339, startPoint y: 242, endPoint x: 813, endPoint y: 252, distance: 474.2
click at [813, 252] on div "It is defined as the science of life and living organisms. An organism is a liv…" at bounding box center [823, 244] width 392 height 16
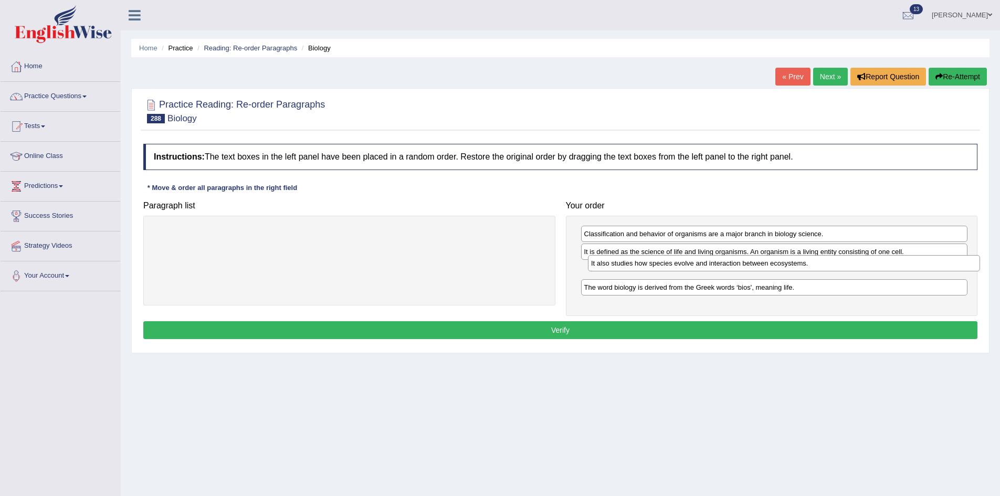
drag, startPoint x: 227, startPoint y: 235, endPoint x: 662, endPoint y: 264, distance: 435.7
click at [662, 264] on div "It also studies how species evolve and interaction between ecosystems." at bounding box center [784, 263] width 392 height 16
click at [592, 325] on button "Verify" at bounding box center [560, 330] width 834 height 18
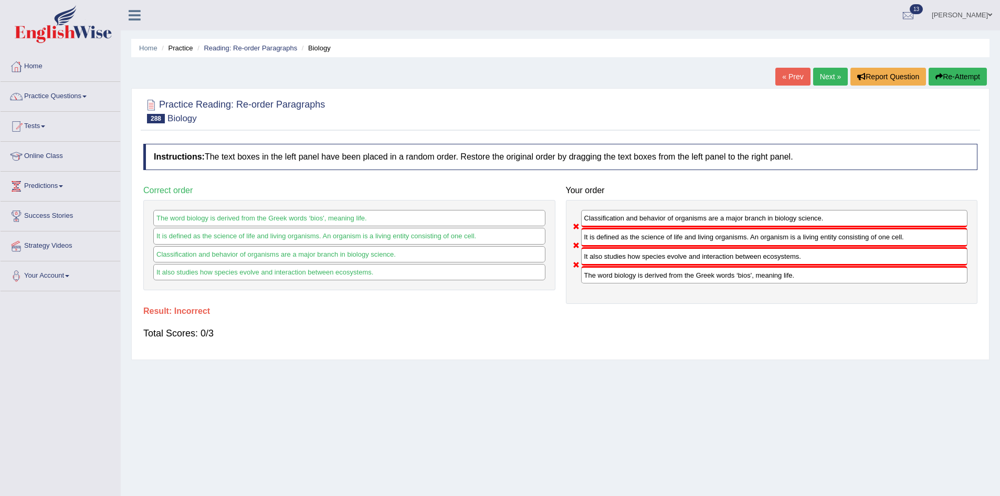
click at [821, 79] on link "Next »" at bounding box center [830, 77] width 35 height 18
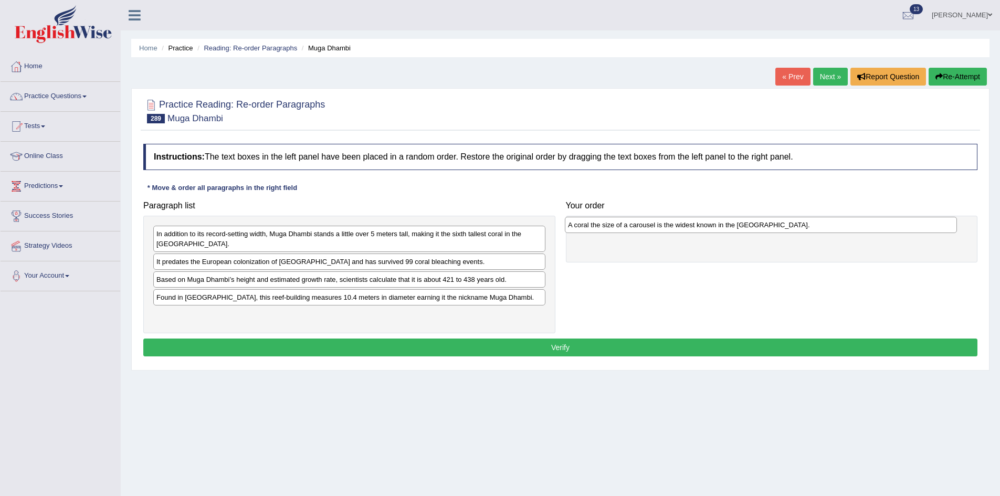
drag, startPoint x: 226, startPoint y: 256, endPoint x: 637, endPoint y: 219, distance: 413.2
click at [637, 219] on div "A coral the size of a carousel is the widest known in the [GEOGRAPHIC_DATA]." at bounding box center [761, 225] width 392 height 16
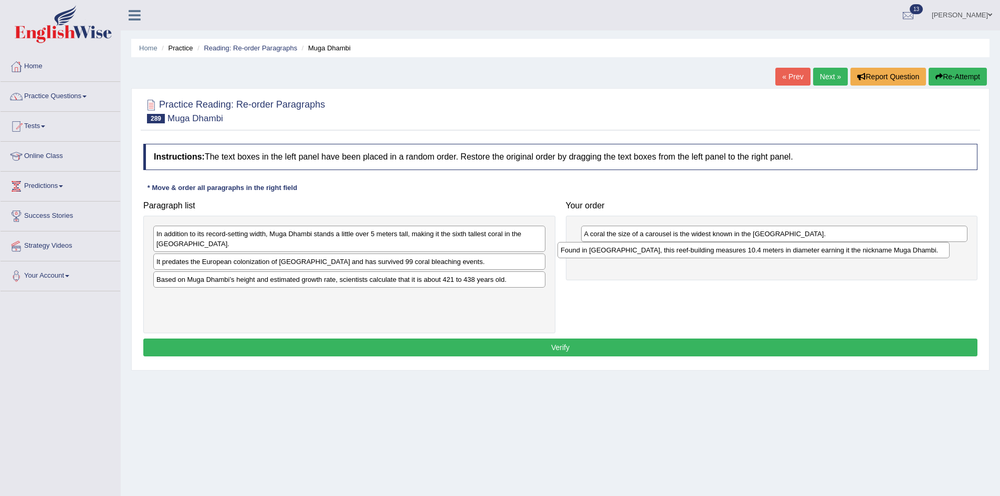
drag, startPoint x: 193, startPoint y: 301, endPoint x: 600, endPoint y: 252, distance: 409.9
click at [600, 252] on div "Found in Northeast Australia, this reef-building measures 10.4 meters in diamet…" at bounding box center [754, 250] width 392 height 16
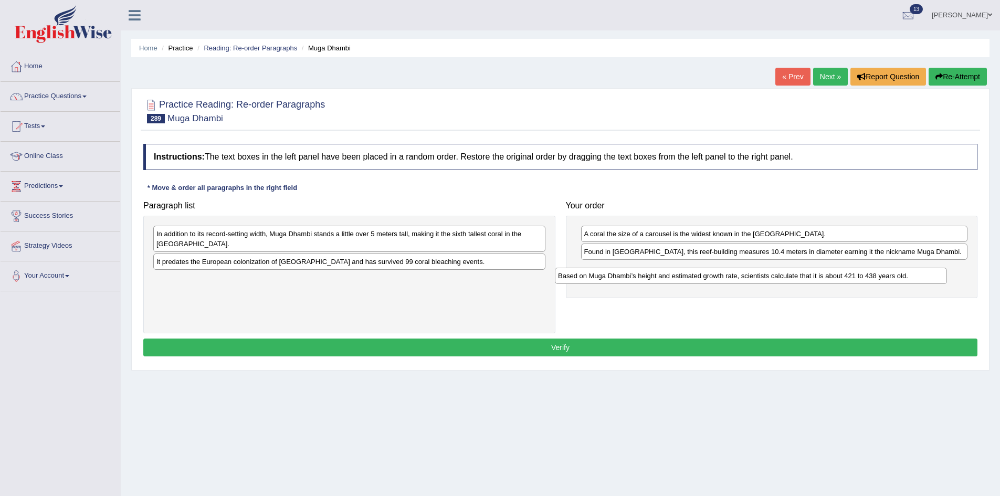
drag, startPoint x: 187, startPoint y: 283, endPoint x: 589, endPoint y: 279, distance: 401.6
click at [589, 279] on div "Based on Muga Dhambi’s height and estimated growth rate, scientists calculate t…" at bounding box center [751, 276] width 392 height 16
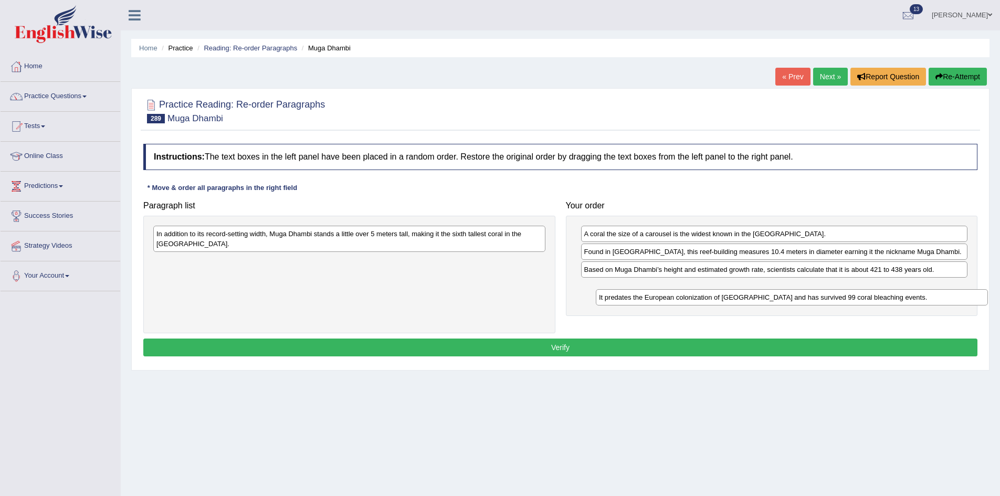
drag, startPoint x: 179, startPoint y: 258, endPoint x: 620, endPoint y: 294, distance: 442.4
click at [620, 294] on div "It predates the European colonization of Australia and has survived 99 coral bl…" at bounding box center [792, 297] width 392 height 16
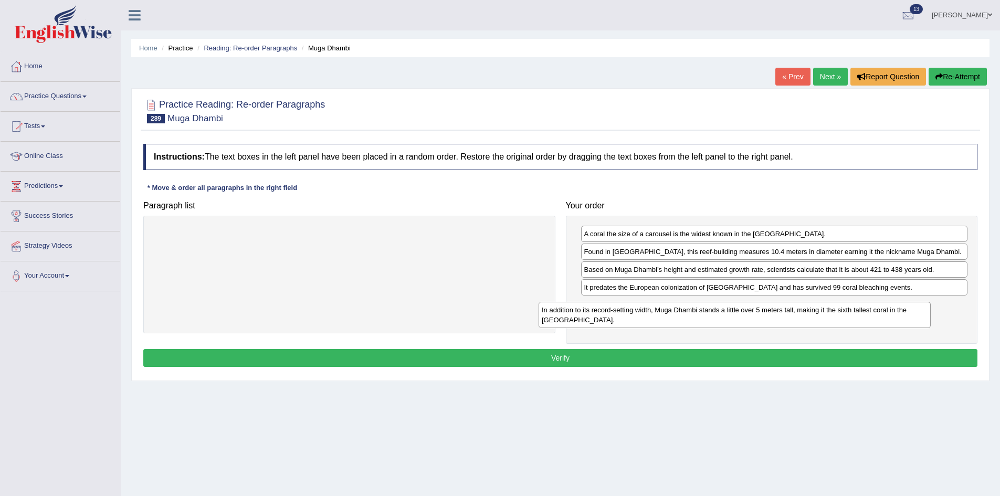
drag, startPoint x: 436, startPoint y: 235, endPoint x: 821, endPoint y: 311, distance: 392.8
click at [821, 311] on div "In addition to its record-setting width, Muga Dhambi stands a little over 5 met…" at bounding box center [735, 315] width 392 height 26
click at [659, 360] on button "Verify" at bounding box center [560, 358] width 834 height 18
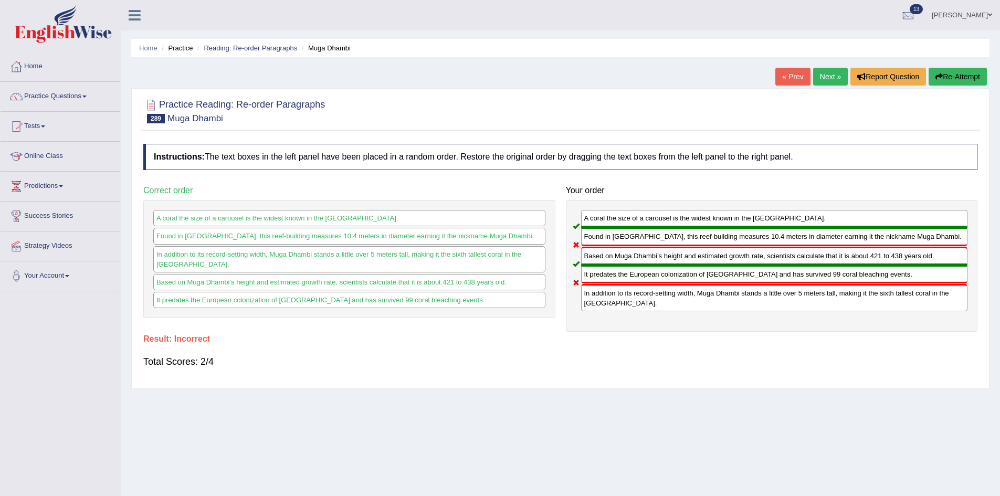
click at [815, 82] on link "Next »" at bounding box center [830, 77] width 35 height 18
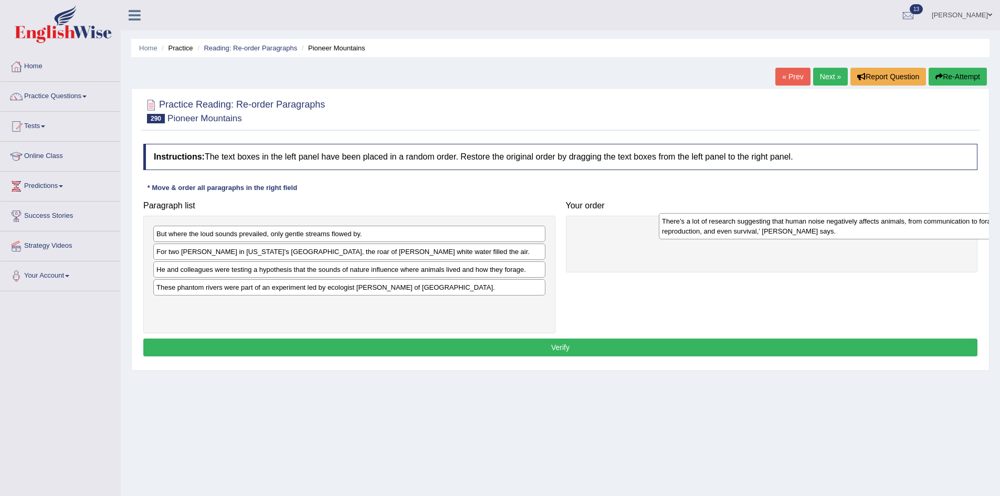
drag, startPoint x: 174, startPoint y: 289, endPoint x: 691, endPoint y: 217, distance: 522.1
click at [691, 217] on div "There’s a lot of research suggesting that human noise negatively affects animal…" at bounding box center [855, 226] width 392 height 26
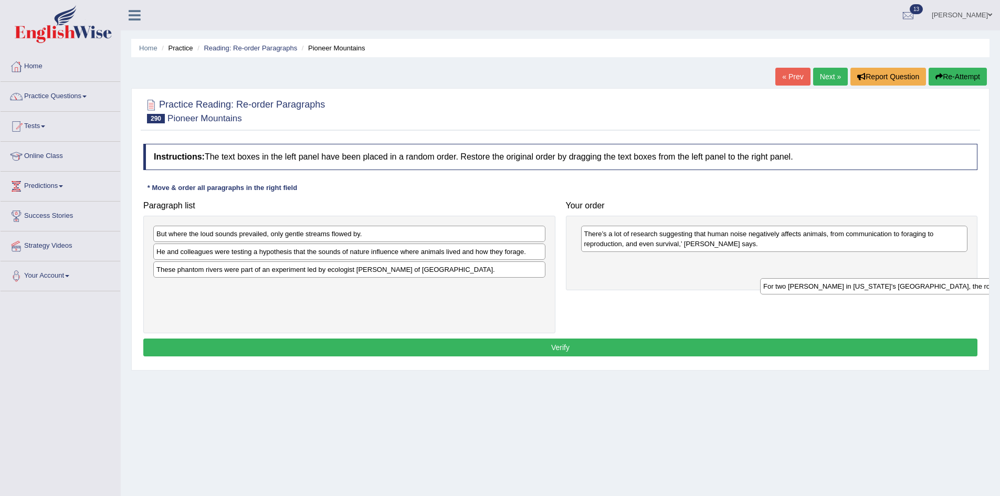
drag, startPoint x: 200, startPoint y: 254, endPoint x: 875, endPoint y: 284, distance: 675.8
click at [875, 284] on div "For two summers in Idaho's Pioneer Mountains, the roar of rushing white water f…" at bounding box center [956, 286] width 392 height 16
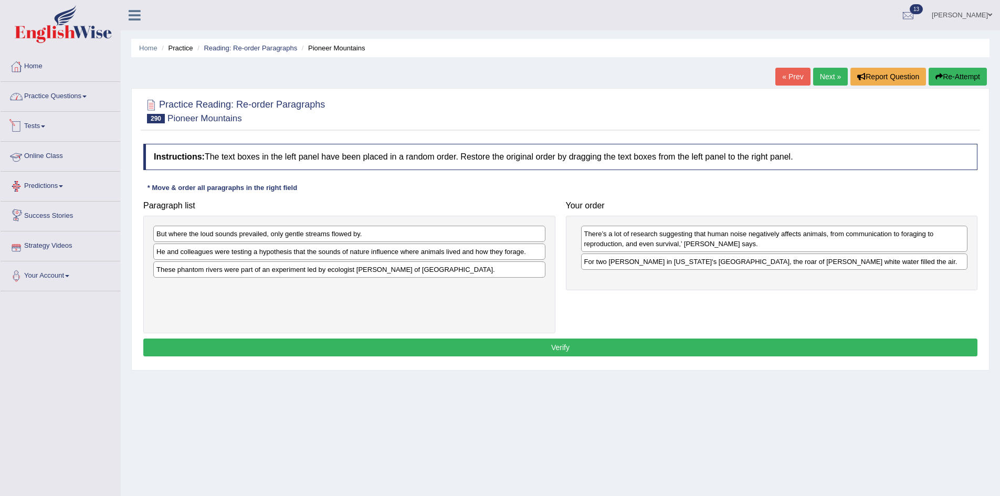
click at [91, 100] on link "Practice Questions" at bounding box center [61, 95] width 120 height 26
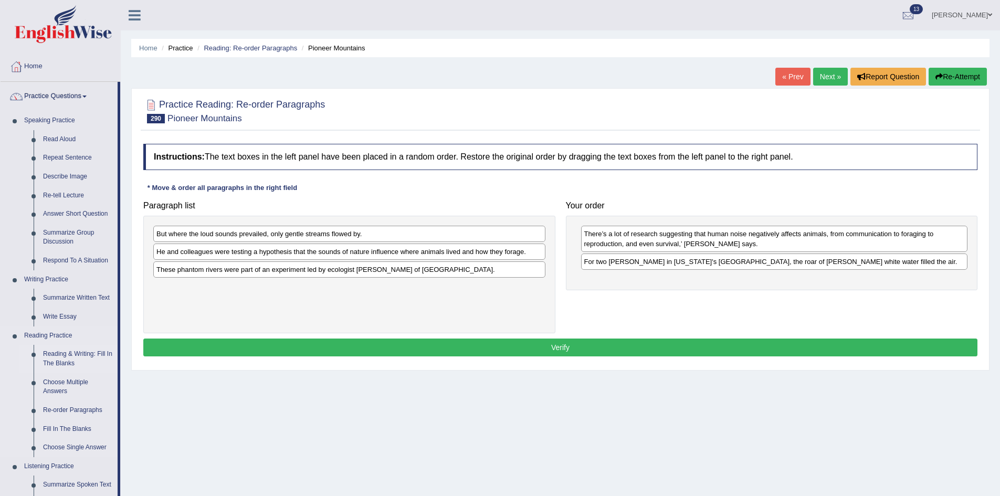
click at [78, 345] on link "Reading & Writing: Fill In The Blanks" at bounding box center [77, 359] width 79 height 28
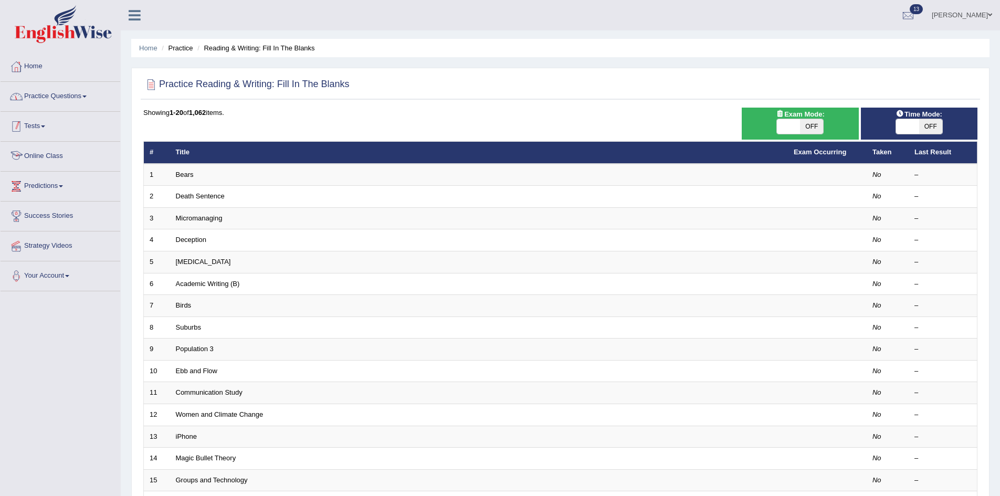
click at [65, 102] on link "Practice Questions" at bounding box center [61, 95] width 120 height 26
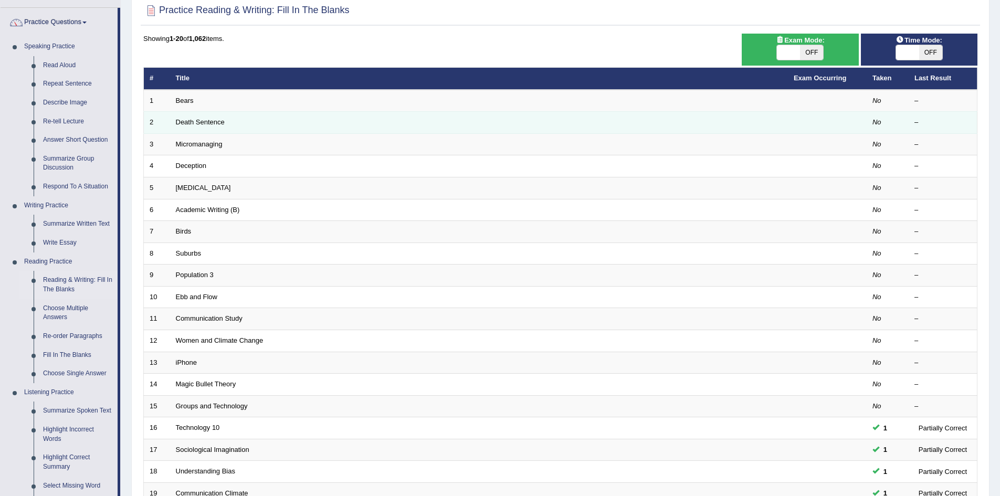
scroll to position [70, 0]
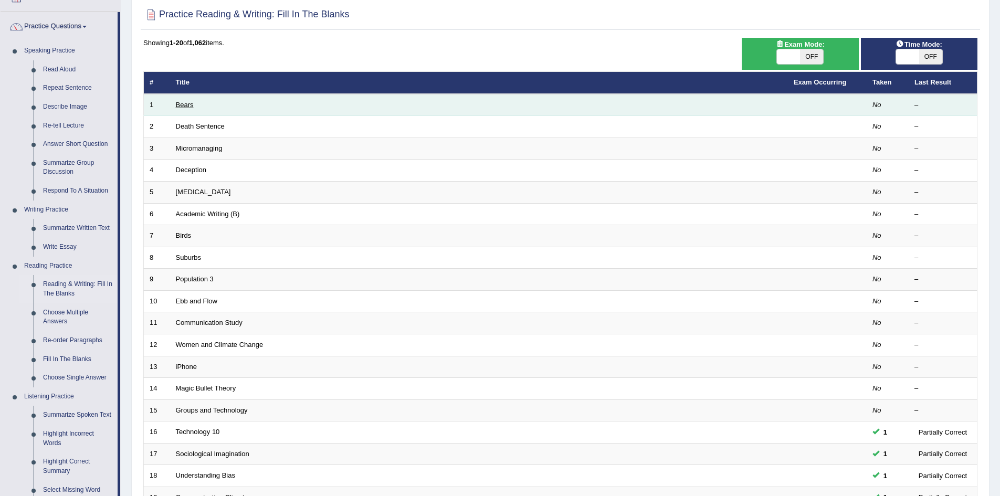
click at [184, 103] on link "Bears" at bounding box center [185, 105] width 18 height 8
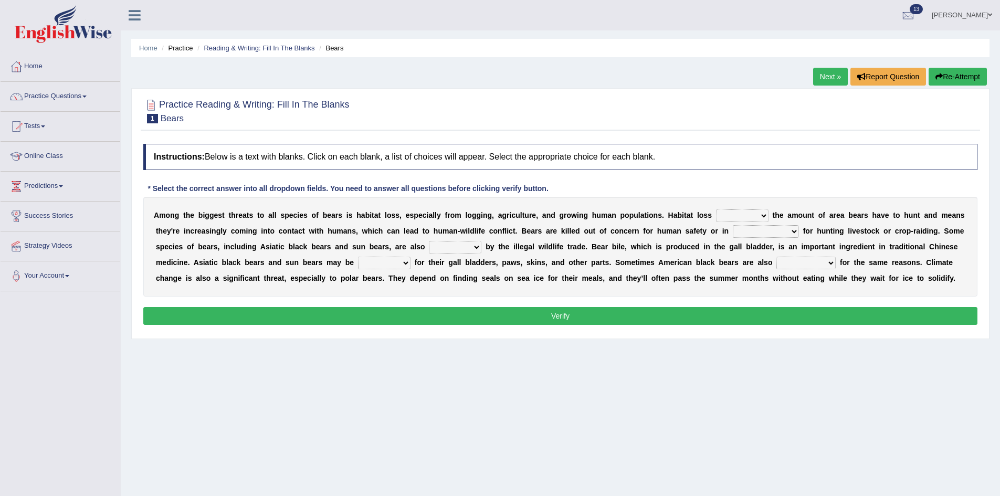
click at [737, 216] on select "increases reduces complies interacts" at bounding box center [742, 215] width 53 height 13
click at [716, 209] on select "increases reduces complies interacts" at bounding box center [742, 215] width 53 height 13
click at [737, 215] on select "increases reduces complies interacts" at bounding box center [742, 215] width 53 height 13
select select "increases"
click at [716, 209] on select "increases reduces complies interacts" at bounding box center [742, 215] width 53 height 13
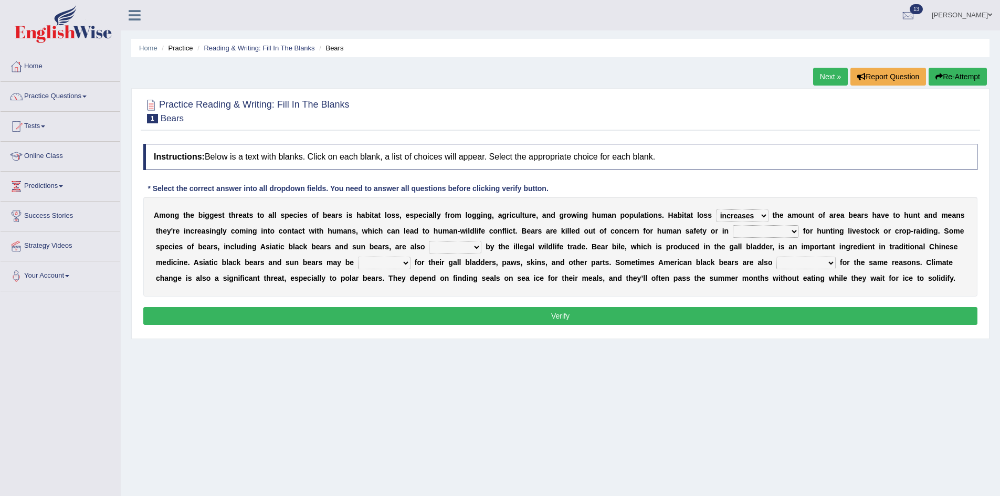
click at [741, 229] on select "coalition retaliation appreciation disinformation" at bounding box center [766, 231] width 66 height 13
select select "disinformation"
click at [733, 225] on select "coalition retaliation appreciation disinformation" at bounding box center [766, 231] width 66 height 13
click at [447, 251] on select "protected prohibited fattened threatened" at bounding box center [455, 247] width 53 height 13
select select "prohibited"
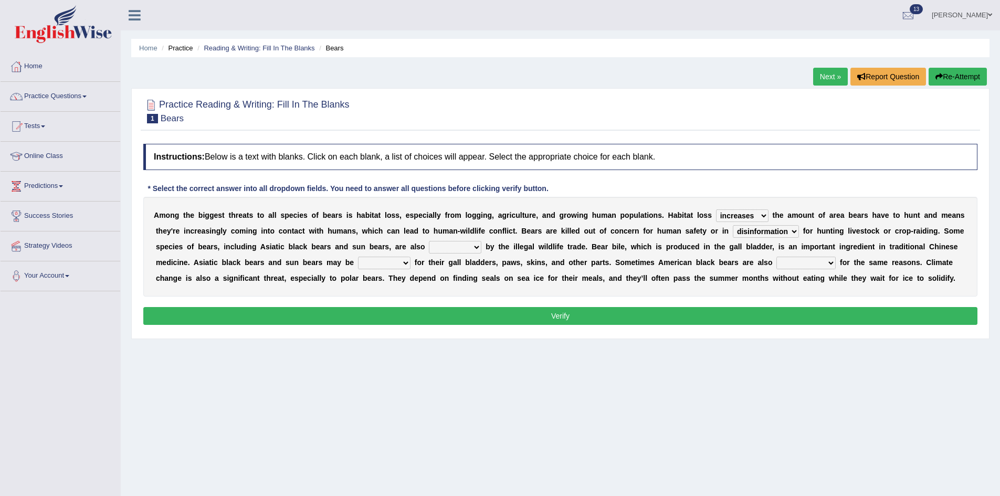
click at [429, 241] on select "protected prohibited fattened threatened" at bounding box center [455, 247] width 53 height 13
click at [368, 264] on select "poached squelched coached blenched" at bounding box center [384, 263] width 53 height 13
click at [358, 257] on select "poached squelched coached blenched" at bounding box center [384, 263] width 53 height 13
click at [405, 261] on select "poached squelched coached blenched" at bounding box center [384, 263] width 53 height 13
click at [358, 257] on select "poached squelched coached blenched" at bounding box center [384, 263] width 53 height 13
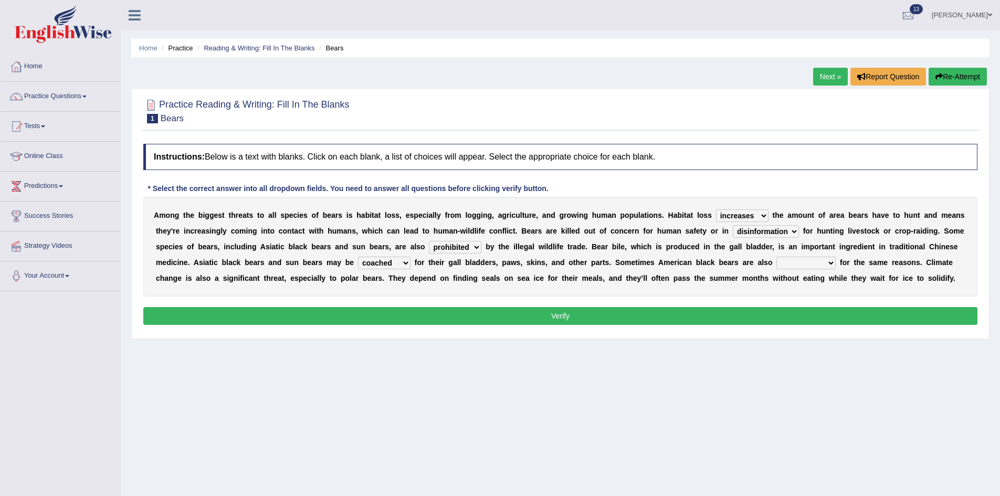
click at [386, 254] on div "A m o n g t h e b i g g e s t t h r e a t s t o a l l s p e c i e s o f b e a r…" at bounding box center [560, 247] width 834 height 100
click at [390, 264] on select "poached squelched coached blenched" at bounding box center [384, 263] width 53 height 13
click at [358, 257] on select "poached squelched coached blenched" at bounding box center [384, 263] width 53 height 13
click at [371, 256] on div "A m o n g t h e b i g g e s t t h r e a t s t o a l l s p e c i e s o f b e a r…" at bounding box center [560, 247] width 834 height 100
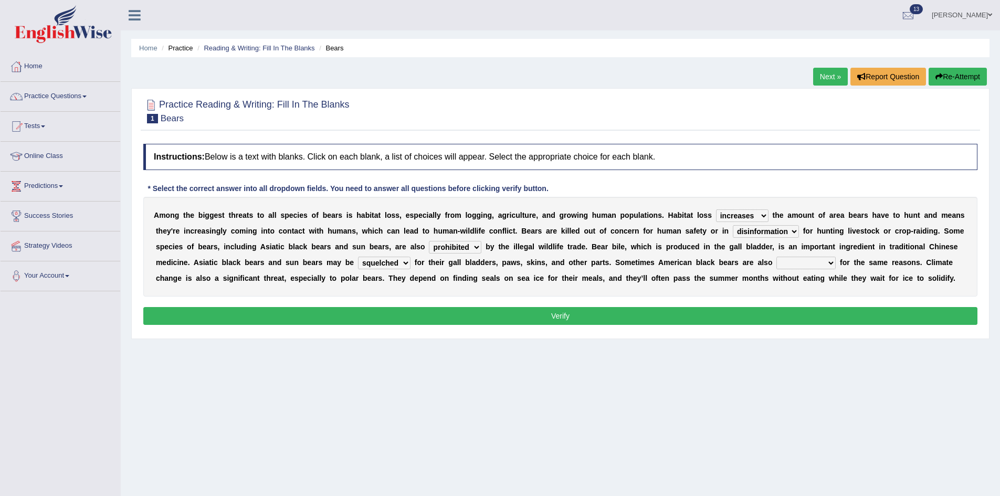
click at [371, 261] on select "poached squelched coached blenched" at bounding box center [384, 263] width 53 height 13
select select "coached"
click at [358, 257] on select "poached squelched coached blenched" at bounding box center [384, 263] width 53 height 13
click at [795, 260] on select "begot foreseen encountered targeted" at bounding box center [805, 263] width 59 height 13
select select "targeted"
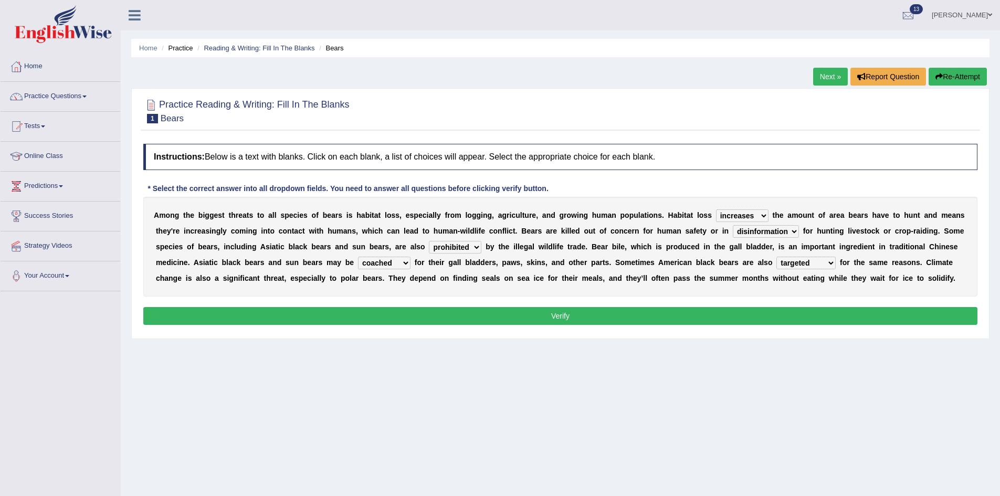
click at [776, 257] on select "begot foreseen encountered targeted" at bounding box center [805, 263] width 59 height 13
click at [358, 262] on select "poached squelched coached blenched" at bounding box center [384, 263] width 53 height 13
select select "poached"
click at [358, 257] on select "poached squelched coached blenched" at bounding box center [384, 263] width 53 height 13
click at [405, 306] on div "Instructions: Below is a text with blanks. Click on each blank, a list of choic…" at bounding box center [560, 236] width 839 height 195
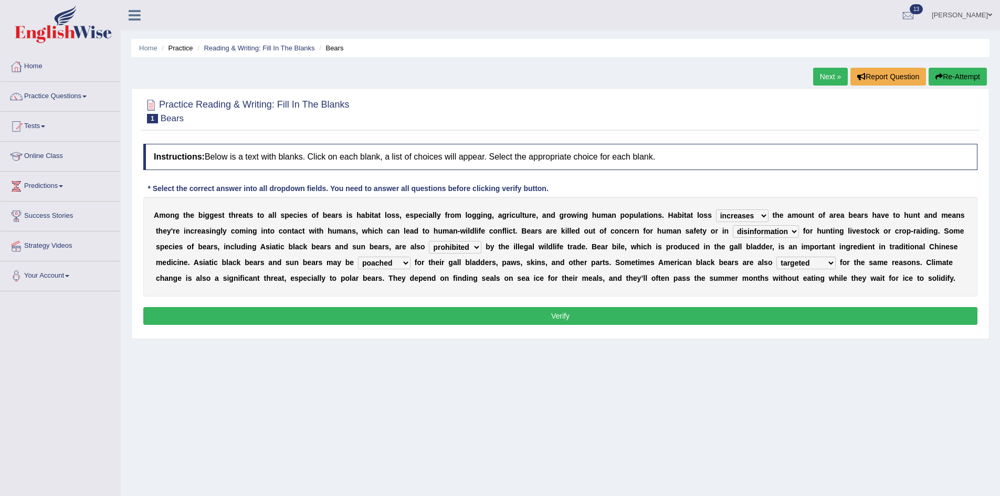
click at [406, 309] on button "Verify" at bounding box center [560, 316] width 834 height 18
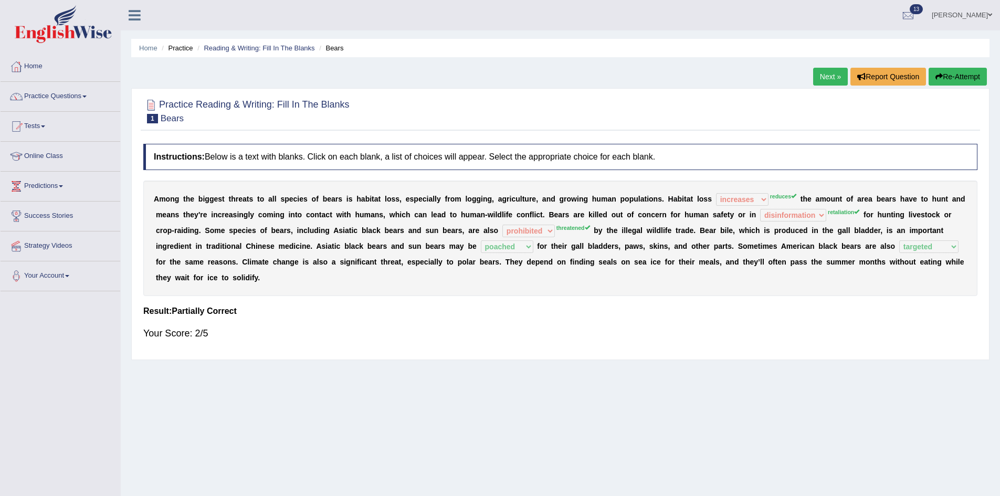
click at [823, 84] on link "Next »" at bounding box center [830, 77] width 35 height 18
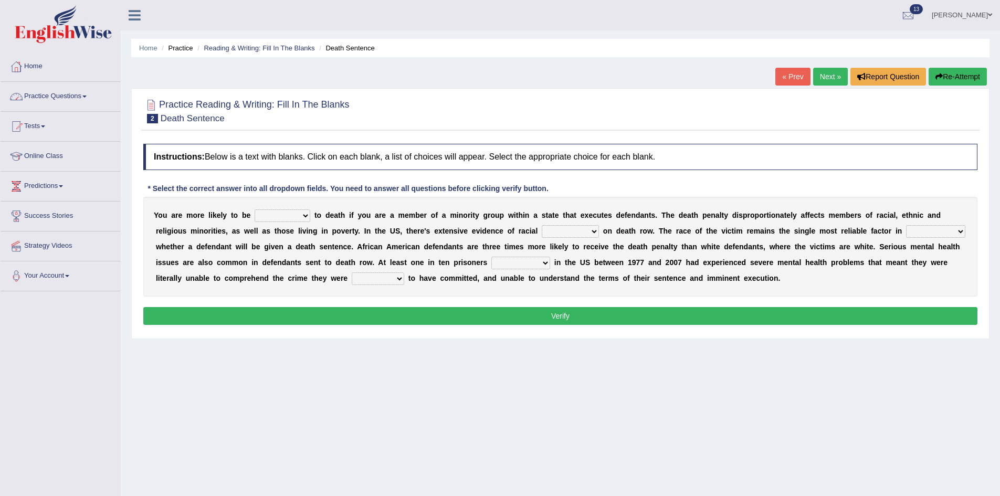
click at [259, 216] on select "penalized blamed complained sentenced" at bounding box center [283, 215] width 56 height 13
select select "blamed"
click at [255, 209] on select "penalized blamed complained sentenced" at bounding box center [283, 215] width 56 height 13
click at [582, 235] on select "bias equality appearance background" at bounding box center [570, 231] width 57 height 13
click at [542, 225] on select "bias equality appearance background" at bounding box center [570, 231] width 57 height 13
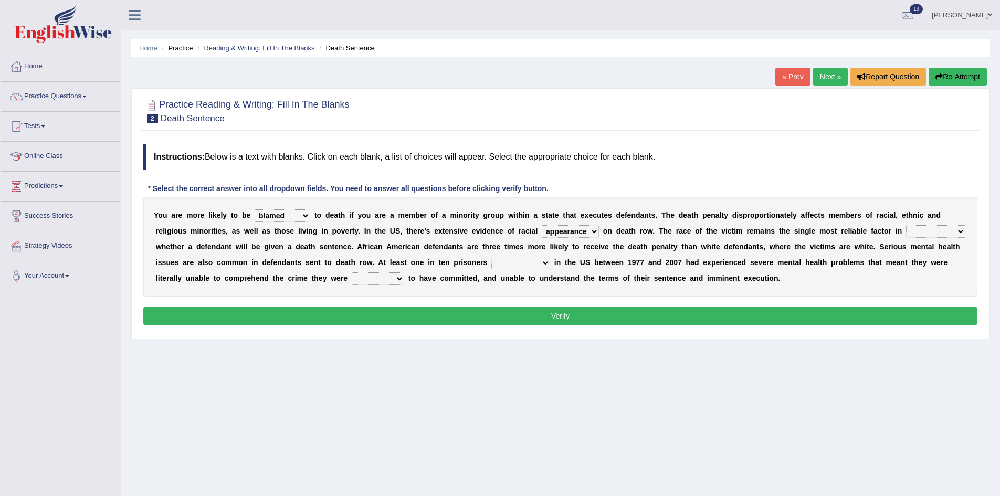
click at [562, 227] on select "bias equality appearance background" at bounding box center [570, 231] width 57 height 13
click at [542, 225] on select "bias equality appearance background" at bounding box center [570, 231] width 57 height 13
click at [556, 234] on select "bias equality appearance background" at bounding box center [570, 231] width 57 height 13
select select "bias"
click at [542, 225] on select "bias equality appearance background" at bounding box center [570, 231] width 57 height 13
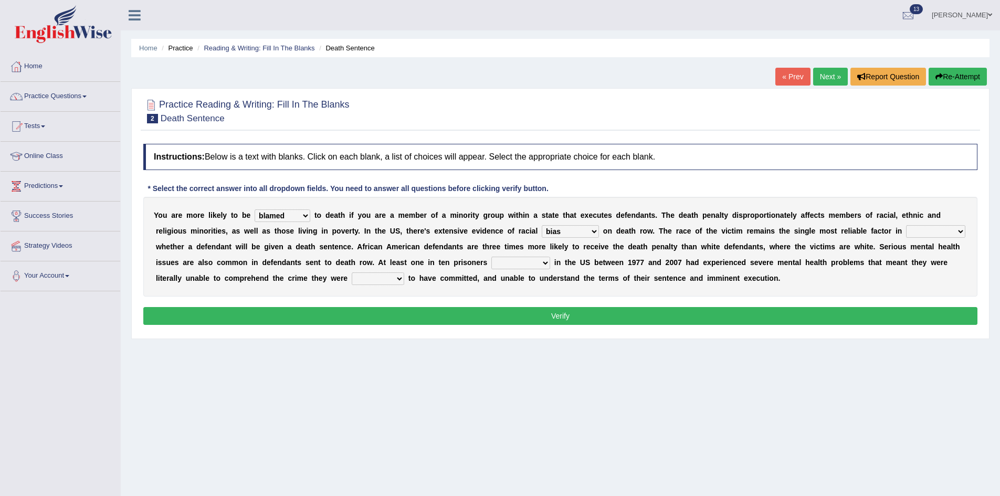
click at [932, 235] on select "determining adjoining undermining examining" at bounding box center [935, 231] width 59 height 13
select select "adjoining"
click at [906, 225] on select "determining adjoining undermining examining" at bounding box center [935, 231] width 59 height 13
click at [532, 267] on select "electrocuted persecuted executed captured" at bounding box center [520, 263] width 59 height 13
select select "persecuted"
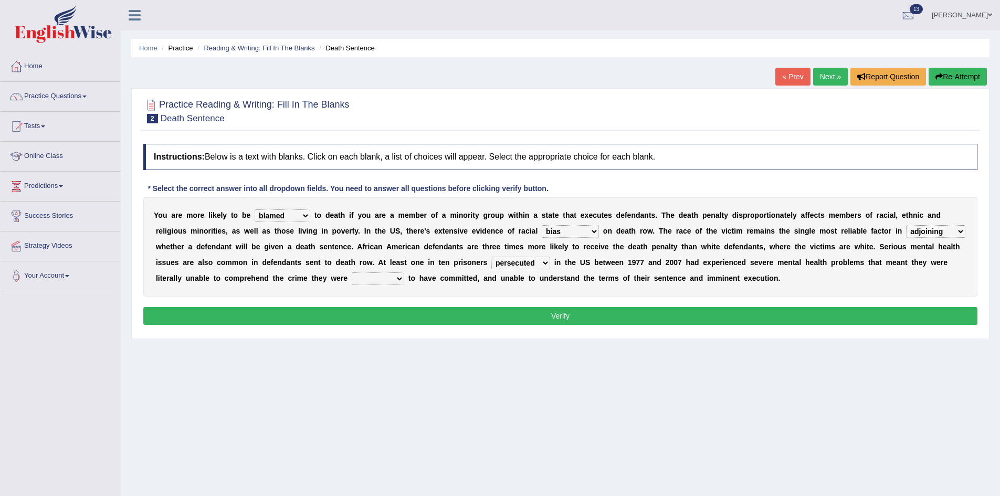
click at [491, 257] on select "electrocuted persecuted executed captured" at bounding box center [520, 263] width 59 height 13
click at [394, 284] on select "alleged acclaimed persuaded claimed" at bounding box center [378, 278] width 53 height 13
select select "alleged"
click at [352, 272] on select "alleged acclaimed persuaded claimed" at bounding box center [378, 278] width 53 height 13
click at [388, 311] on button "Verify" at bounding box center [560, 316] width 834 height 18
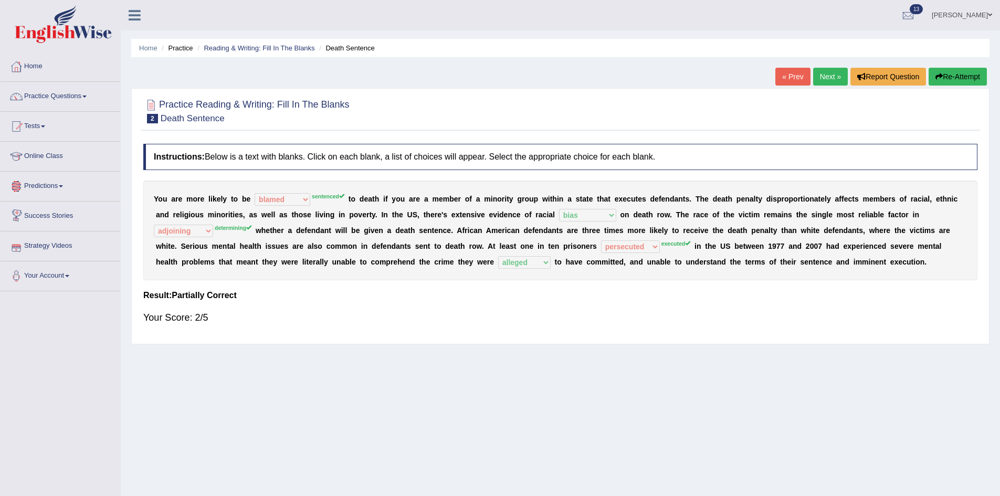
click at [831, 76] on link "Next »" at bounding box center [830, 77] width 35 height 18
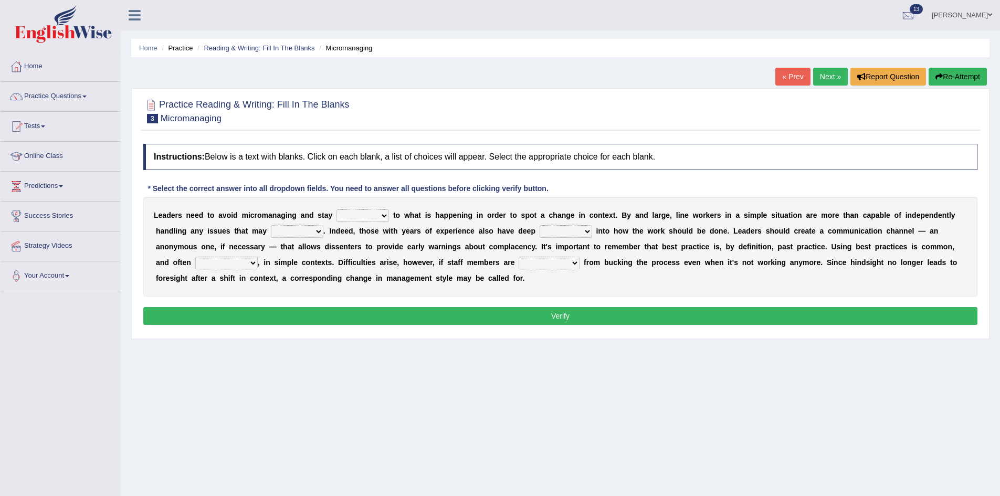
click at [372, 222] on select "complied connected precise concise" at bounding box center [363, 215] width 53 height 13
select select "connected"
click at [337, 209] on select "complied connected precise concise" at bounding box center [363, 215] width 53 height 13
click at [304, 235] on select "apprise rise encounter arise" at bounding box center [297, 231] width 53 height 13
select select "arise"
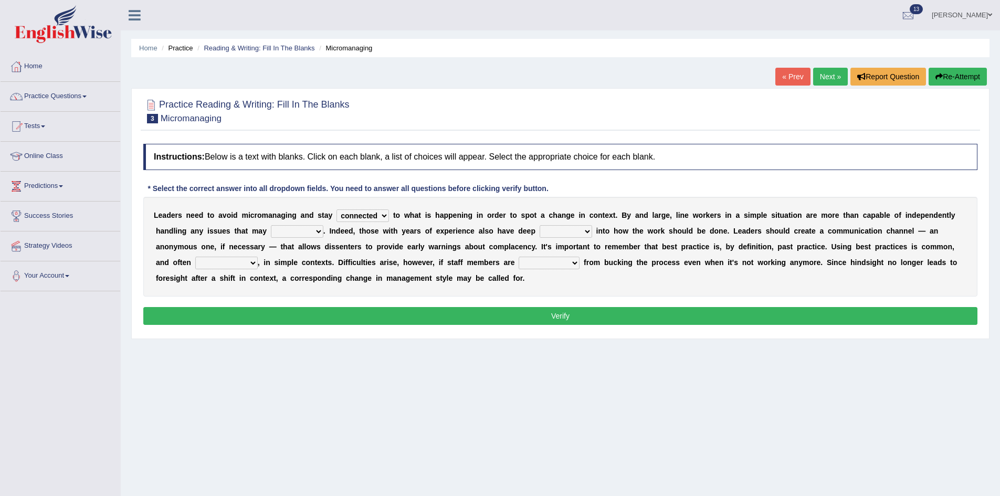
click at [271, 225] on select "apprise rise encounter arise" at bounding box center [297, 231] width 53 height 13
click at [552, 233] on select "incursion insight indignity indication" at bounding box center [566, 231] width 53 height 13
select select "insight"
click at [540, 225] on select "incursion insight indignity indication" at bounding box center [566, 231] width 53 height 13
click at [224, 259] on select "inappropriate apprehensive appropriate forbidden" at bounding box center [226, 263] width 62 height 13
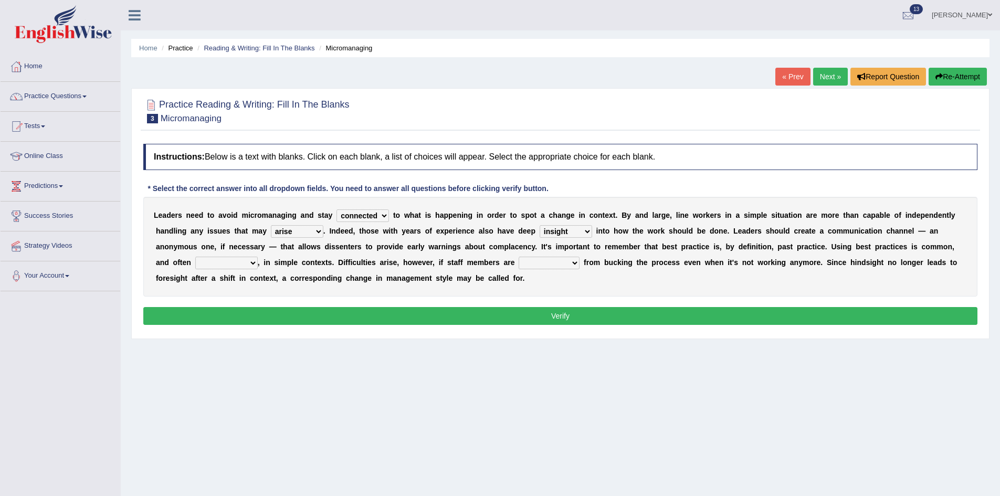
select select "appropriate"
click at [195, 257] on select "inappropriate apprehensive appropriate forbidden" at bounding box center [226, 263] width 62 height 13
click at [561, 265] on select "disarranged disinclined discouraged disintegrated" at bounding box center [549, 263] width 61 height 13
click at [519, 257] on select "disarranged disinclined discouraged disintegrated" at bounding box center [549, 263] width 61 height 13
click at [570, 260] on select "disarranged disinclined discouraged disintegrated" at bounding box center [549, 263] width 61 height 13
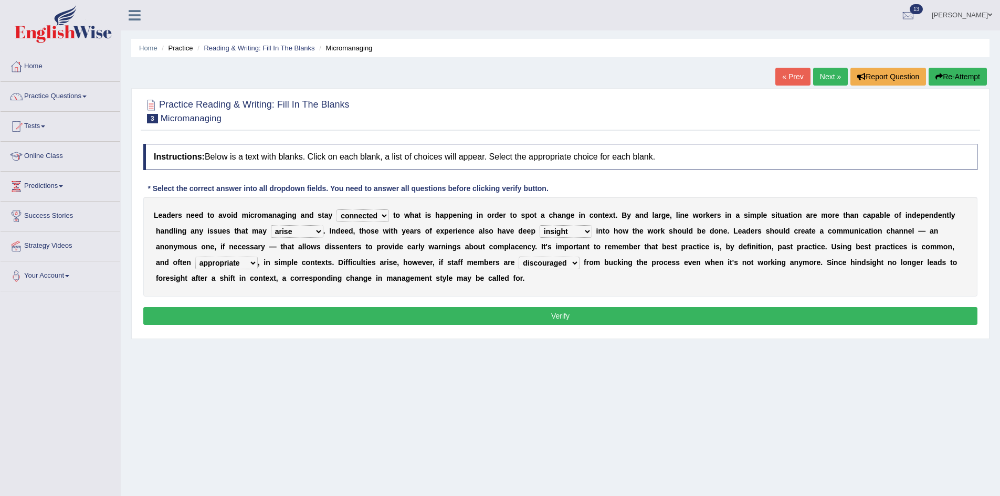
select select "disintegrated"
click at [519, 257] on select "disarranged disinclined discouraged disintegrated" at bounding box center [549, 263] width 61 height 13
click at [551, 320] on button "Verify" at bounding box center [560, 316] width 834 height 18
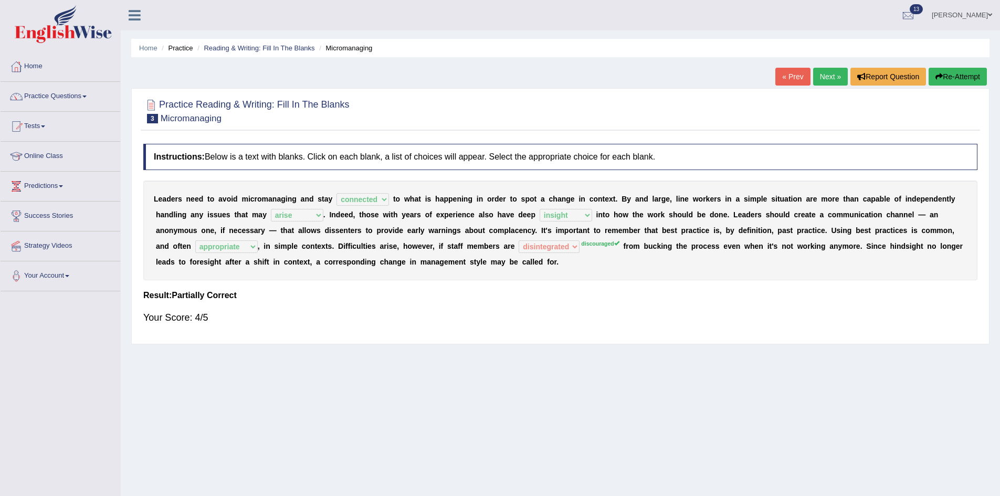
click at [825, 80] on link "Next »" at bounding box center [830, 77] width 35 height 18
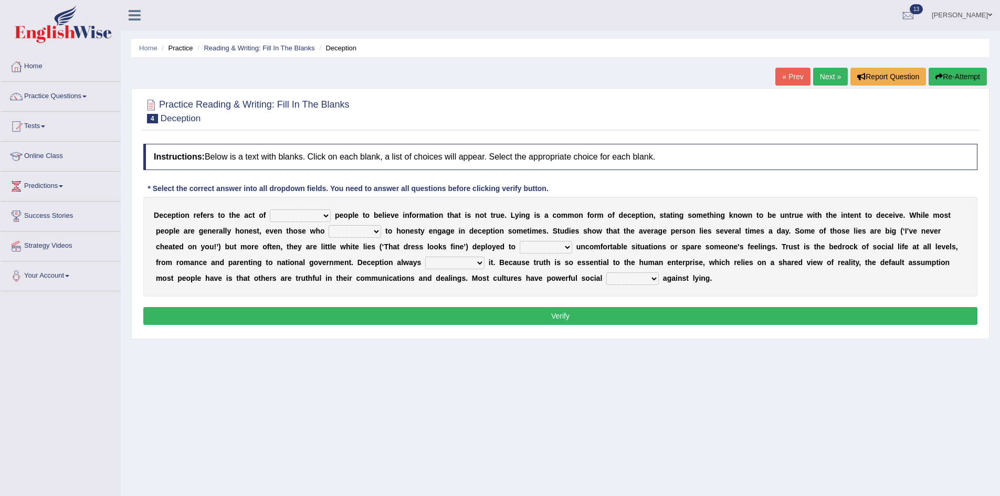
click at [319, 213] on select "discouraging forbidding detecting encouraging" at bounding box center [300, 215] width 61 height 13
select select "encouraging"
click at [270, 209] on select "discouraging forbidding detecting encouraging" at bounding box center [300, 215] width 61 height 13
click at [369, 229] on select "describe prescribe inscribe subscribe" at bounding box center [355, 231] width 53 height 13
select select "prescribe"
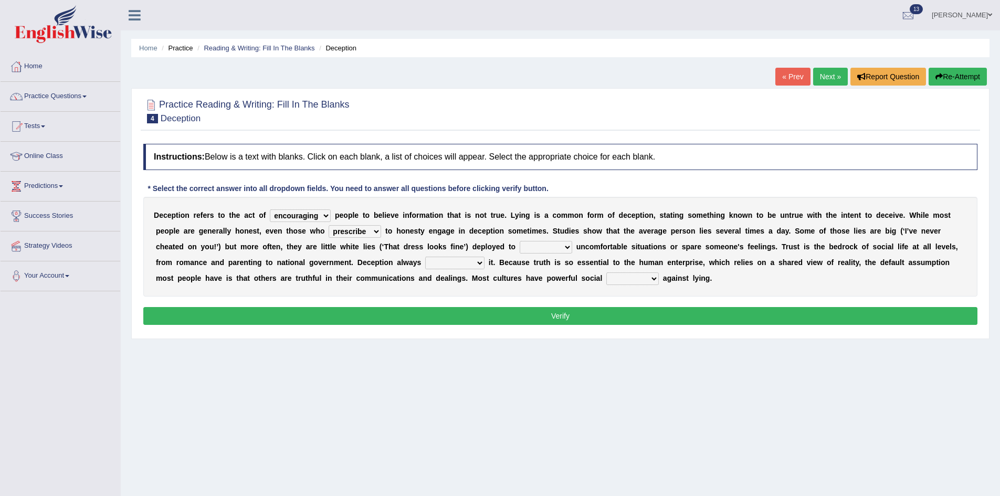
click at [329, 225] on select "describe prescribe inscribe subscribe" at bounding box center [355, 231] width 53 height 13
click at [554, 243] on select "contest illuminate disguise avoid" at bounding box center [546, 247] width 53 height 13
select select "avoid"
click at [520, 241] on select "contest illuminate disguise avoid" at bounding box center [546, 247] width 53 height 13
